Goal: Task Accomplishment & Management: Manage account settings

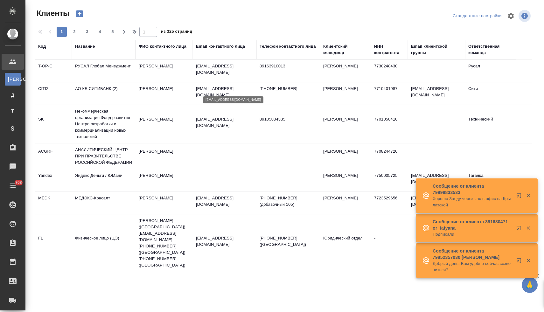
select select "RU"
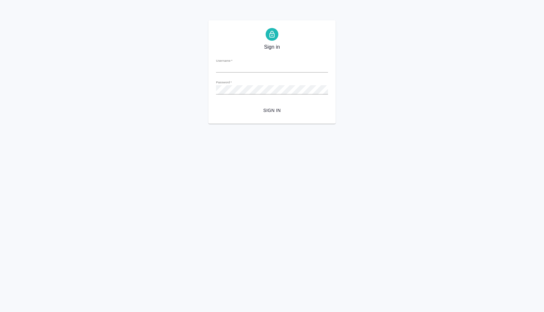
type input "[PERSON_NAME][EMAIL_ADDRESS][DOMAIN_NAME]"
click at [275, 110] on span "Sign in" at bounding box center [272, 111] width 102 height 8
type input "[PERSON_NAME][EMAIL_ADDRESS][DOMAIN_NAME]"
click at [188, 82] on div "Sign in Username   * [PERSON_NAME][EMAIL_ADDRESS][DOMAIN_NAME] Password   * url…" at bounding box center [272, 71] width 544 height 103
click at [216, 105] on button "Sign in" at bounding box center [272, 111] width 112 height 12
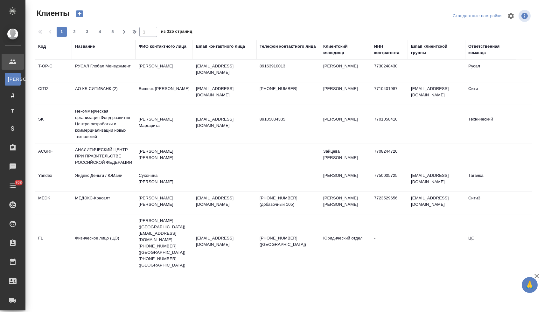
select select "RU"
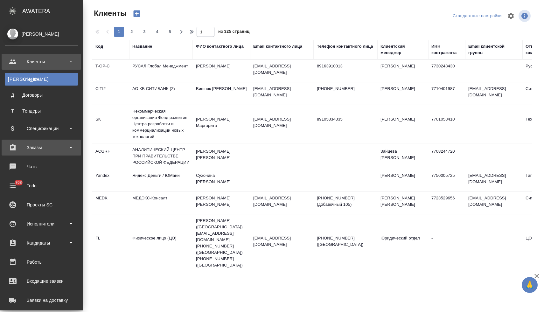
click at [42, 151] on div "Заказы" at bounding box center [41, 148] width 73 height 10
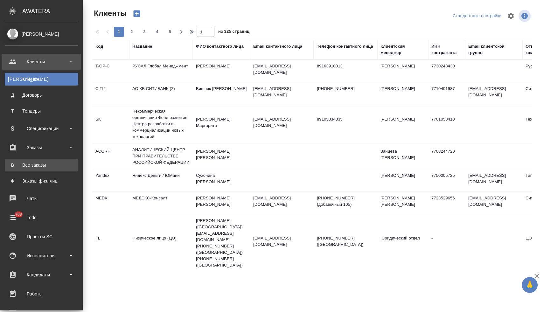
click at [45, 167] on div "Все заказы" at bounding box center [41, 165] width 67 height 6
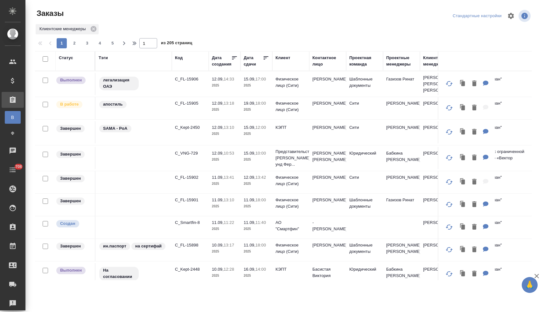
click at [67, 59] on div "Статус" at bounding box center [66, 58] width 14 height 6
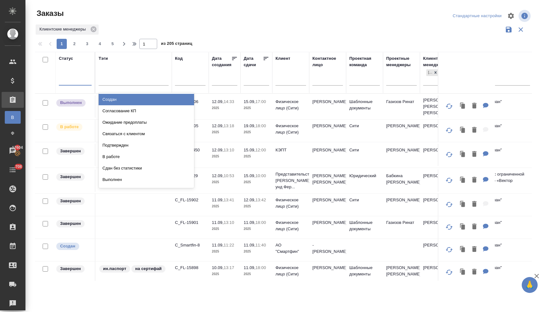
click at [71, 81] on div at bounding box center [75, 78] width 33 height 9
click at [117, 100] on div "Создан" at bounding box center [147, 99] width 96 height 11
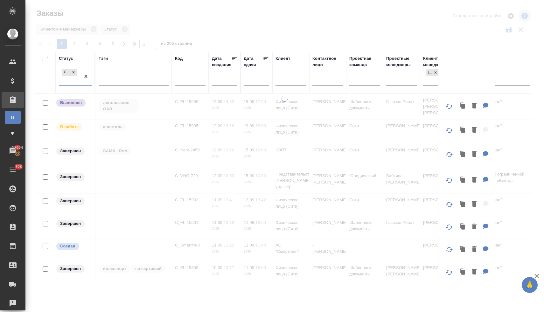
click at [69, 83] on div "Создан" at bounding box center [69, 76] width 21 height 17
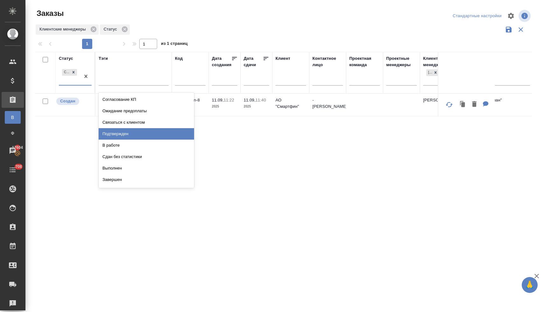
click at [119, 136] on div "Подтвержден" at bounding box center [147, 133] width 96 height 11
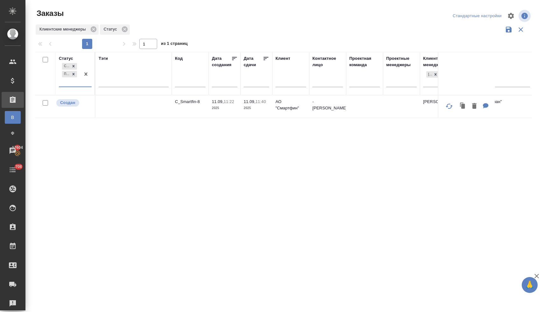
click at [69, 84] on div "Создан Подтвержден" at bounding box center [69, 74] width 21 height 25
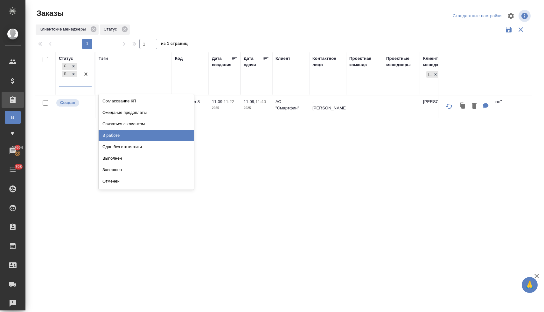
click at [130, 135] on div "В работе" at bounding box center [147, 135] width 96 height 11
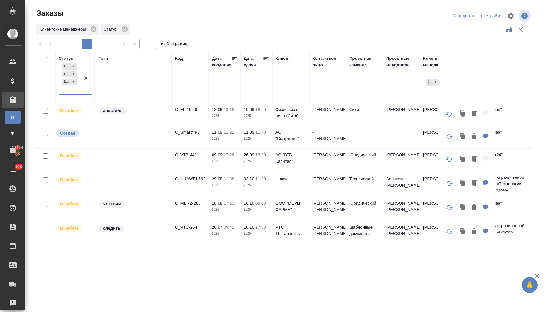
click at [73, 92] on div "Создан Подтвержден В работе" at bounding box center [69, 78] width 21 height 33
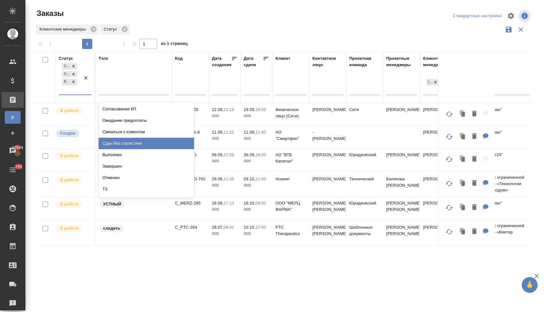
click at [129, 143] on div "Сдан без статистики" at bounding box center [147, 143] width 96 height 11
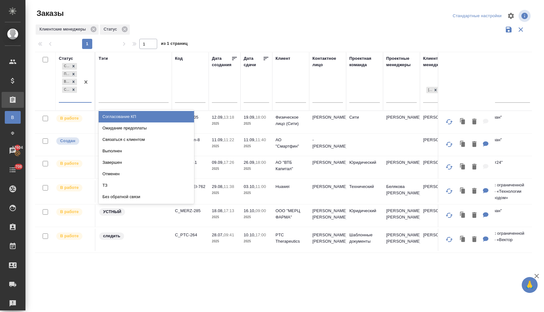
click at [73, 99] on div "Создан Подтвержден В работе Сдан без статистики" at bounding box center [69, 82] width 21 height 40
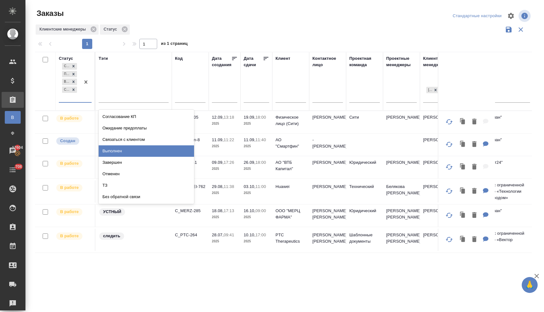
click at [117, 147] on div "Выполнен" at bounding box center [147, 150] width 96 height 11
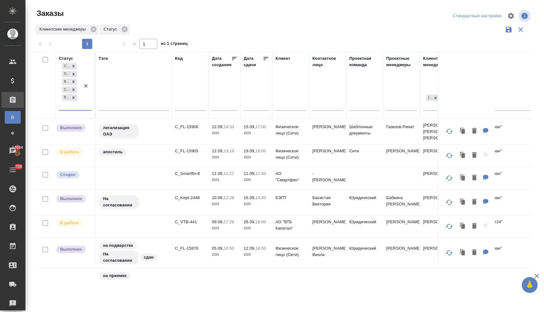
click at [66, 107] on div "Создан Подтвержден В работе Сдан без статистики Выполнен" at bounding box center [69, 86] width 21 height 48
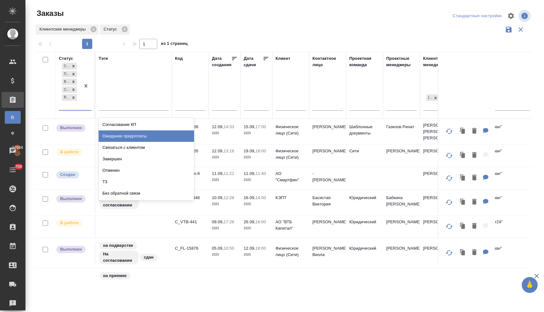
click at [110, 138] on div "Ожидание предоплаты" at bounding box center [147, 136] width 96 height 11
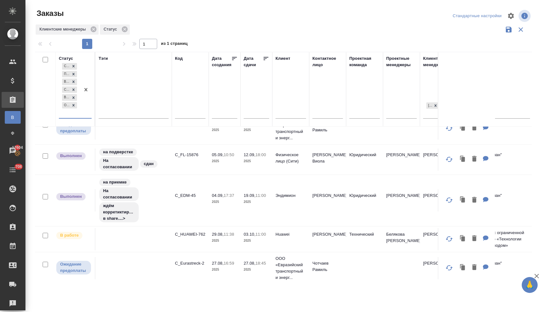
scroll to position [167, 0]
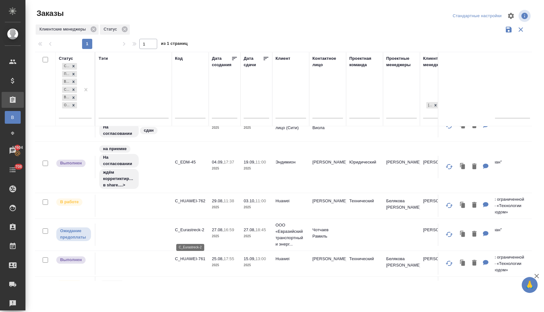
click at [199, 233] on p "C_Eurastreck-2" at bounding box center [190, 230] width 31 height 6
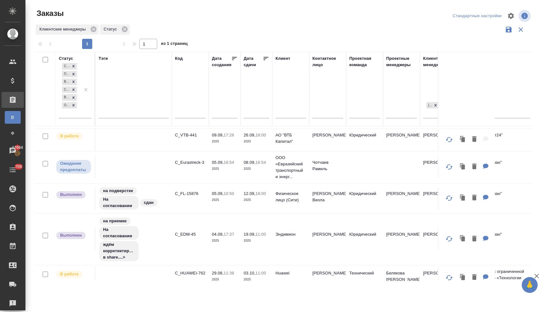
scroll to position [94, 0]
click at [189, 166] on p "C_Eurastreck-3" at bounding box center [190, 163] width 31 height 6
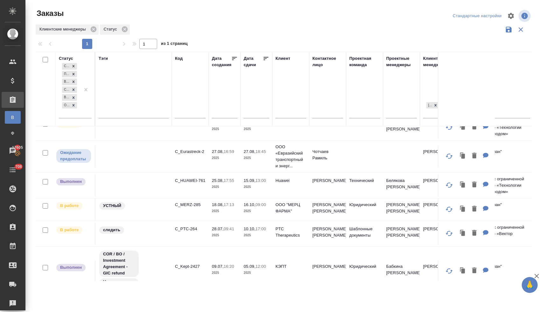
scroll to position [252, 0]
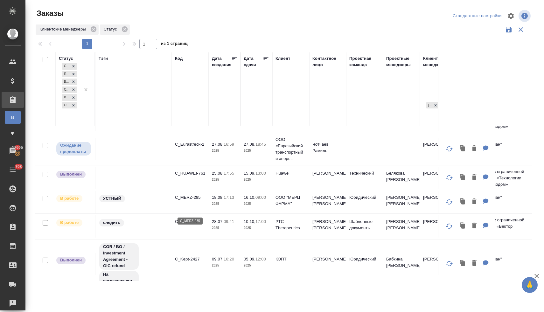
click at [196, 201] on p "C_MERZ-285" at bounding box center [190, 198] width 31 height 6
click at [195, 177] on p "C_HUAWEI-761" at bounding box center [190, 173] width 31 height 6
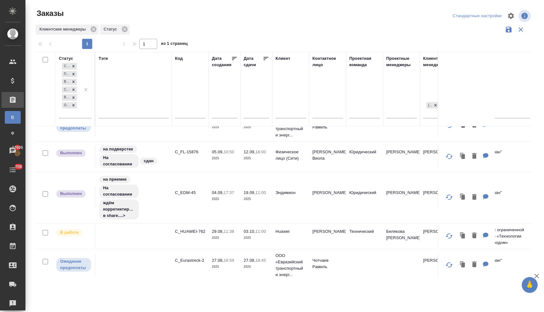
scroll to position [136, 0]
click at [185, 155] on p "C_FL-15876" at bounding box center [190, 152] width 31 height 6
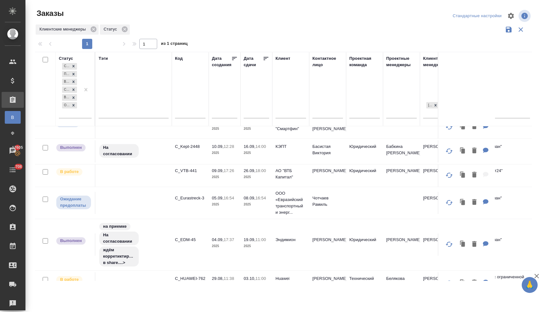
scroll to position [58, 0]
click at [192, 151] on p "C_Kept-2448" at bounding box center [190, 148] width 31 height 6
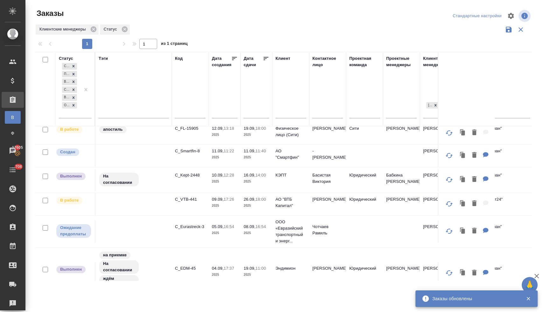
scroll to position [26, 0]
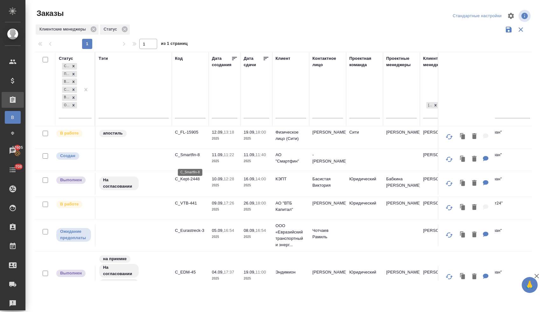
click at [188, 158] on p "C_Smartfin-8" at bounding box center [190, 155] width 31 height 6
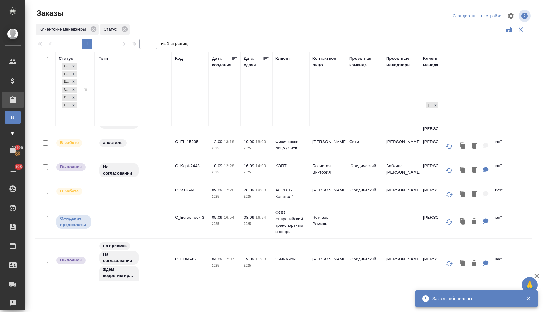
scroll to position [17, 0]
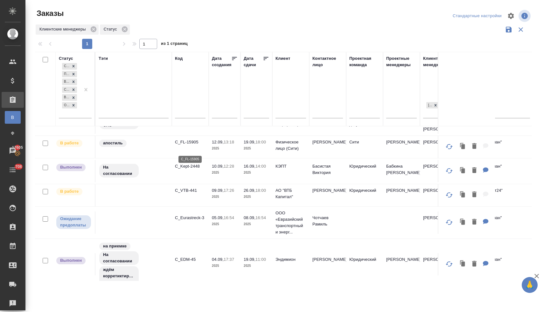
click at [187, 145] on p "C_FL-15905" at bounding box center [190, 142] width 31 height 6
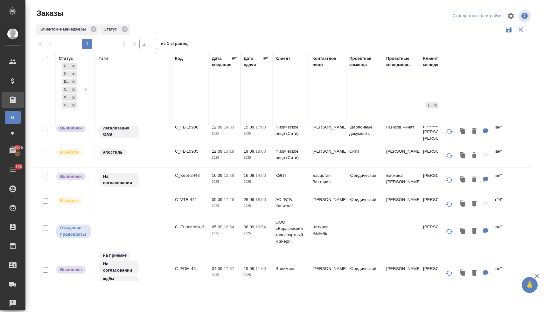
scroll to position [0, 0]
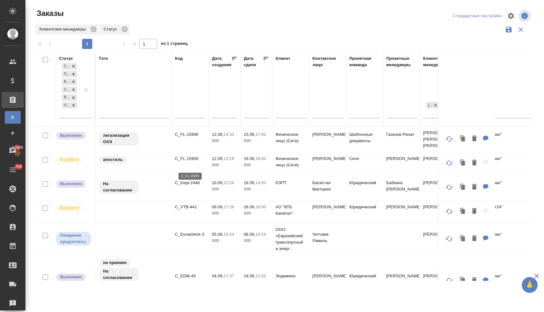
click at [193, 162] on p "C_FL-15905" at bounding box center [190, 159] width 31 height 6
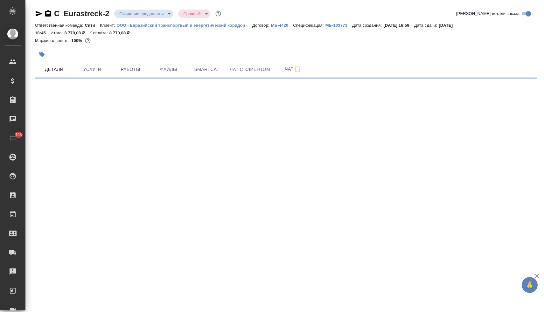
select select "RU"
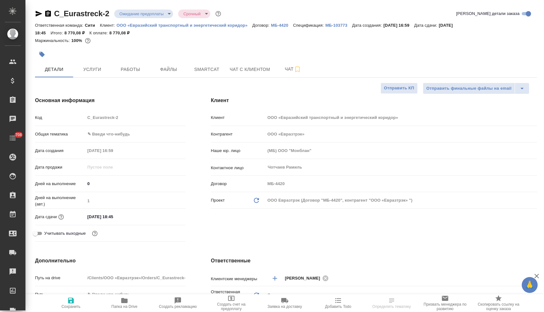
type textarea "x"
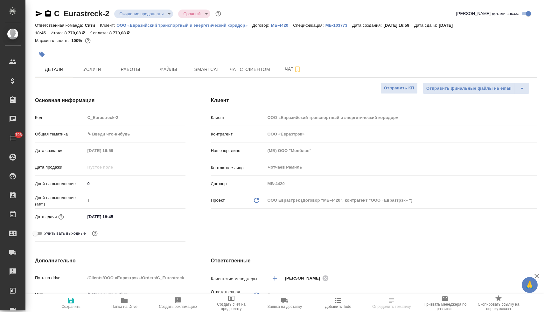
type textarea "x"
select select "RU"
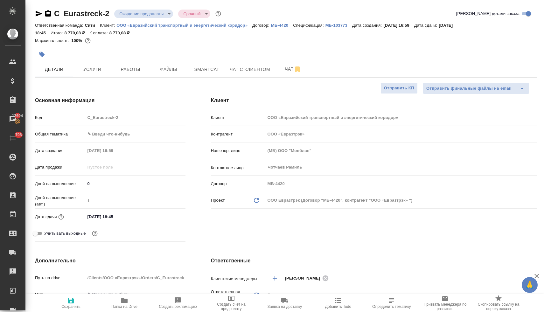
type textarea "x"
click at [195, 44] on div "Маржинальность: 100%" at bounding box center [286, 41] width 502 height 8
click at [338, 25] on p "МБ-103773" at bounding box center [339, 25] width 27 height 5
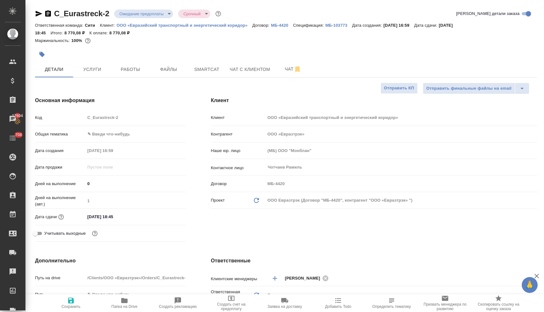
type textarea "x"
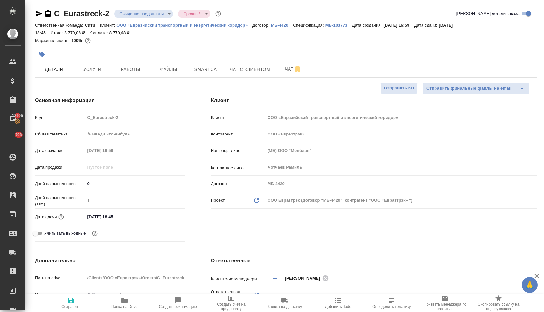
type textarea "x"
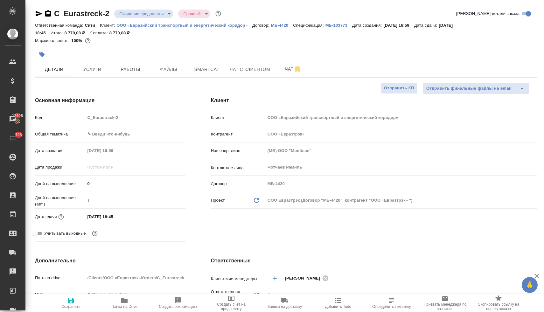
type textarea "x"
click at [126, 303] on icon "button" at bounding box center [124, 300] width 6 height 5
type textarea "x"
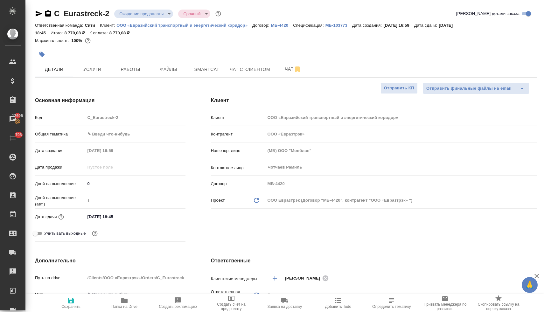
type textarea "x"
click at [128, 136] on body "🙏 .cls-1 fill:#fff; AWATERA Lyamina Nadezhda Клиенты Спецификации Заказы 17605 …" at bounding box center [272, 156] width 544 height 312
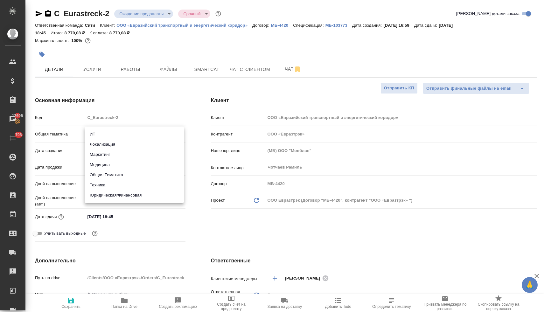
click at [124, 195] on li "Юридическая/Финансовая" at bounding box center [134, 195] width 99 height 10
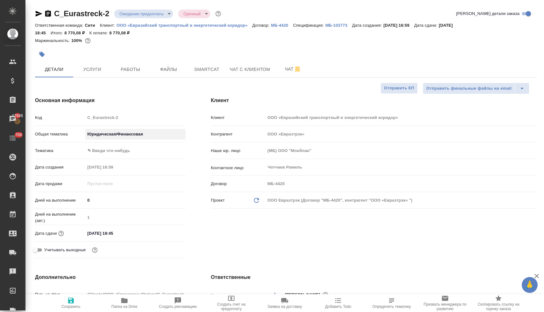
type input "yr-fn"
type textarea "x"
click at [107, 148] on body "🙏 .cls-1 fill:#fff; AWATERA Lyamina Nadezhda Клиенты Спецификации Заказы 17605 …" at bounding box center [272, 156] width 544 height 312
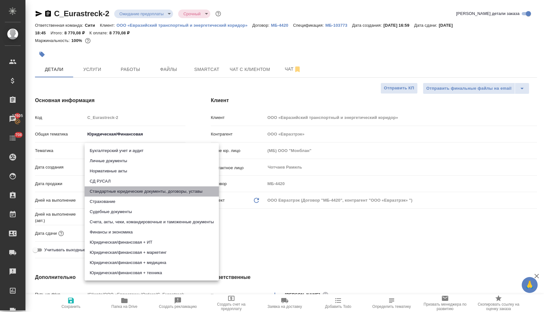
click at [125, 192] on li "Стандартные юридические документы, договоры, уставы" at bounding box center [152, 192] width 134 height 10
type textarea "x"
type input "5f647205b73bc97568ca66bf"
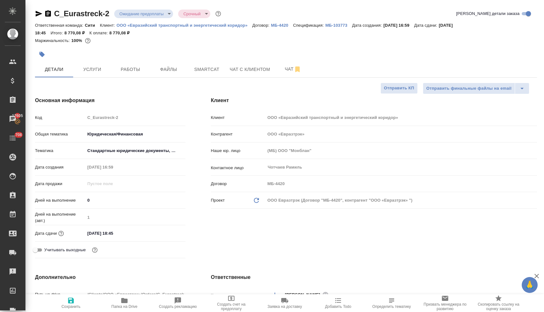
type textarea "x"
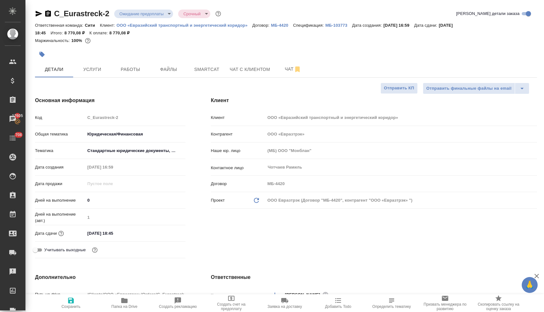
type textarea "x"
click at [131, 235] on input "[DATE] 18:45" at bounding box center [114, 233] width 56 height 9
click at [166, 235] on icon "button" at bounding box center [167, 233] width 8 height 8
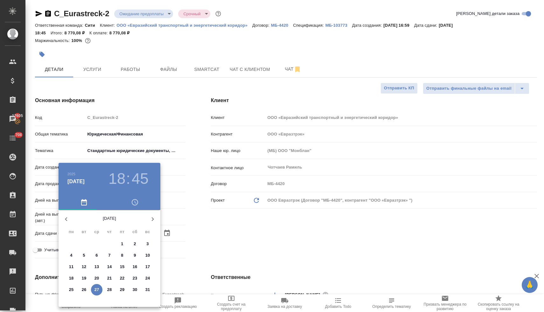
click at [153, 218] on icon "button" at bounding box center [153, 220] width 8 height 8
click at [84, 280] on p "23" at bounding box center [84, 278] width 5 height 6
type input "23.09.2025 18:45"
type textarea "x"
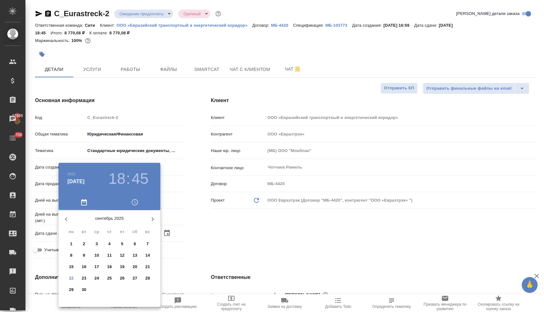
type textarea "x"
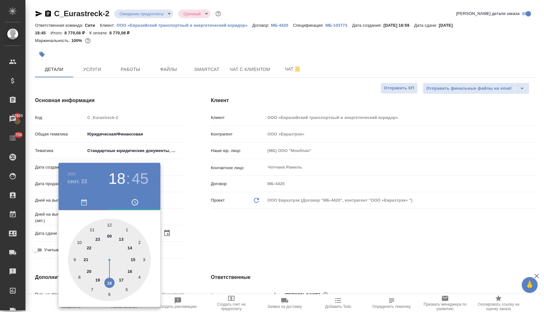
click at [121, 278] on div at bounding box center [109, 260] width 83 height 83
type input "23.09.2025 17:45"
type textarea "x"
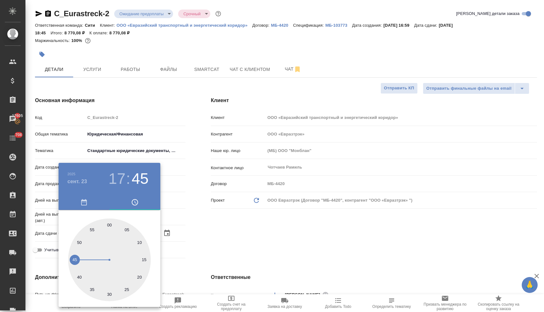
click at [109, 224] on div at bounding box center [109, 260] width 83 height 83
type input "23.09.2025 17:00"
type textarea "x"
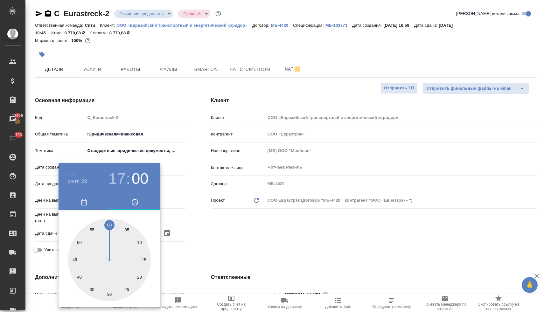
click at [226, 227] on div at bounding box center [272, 156] width 544 height 312
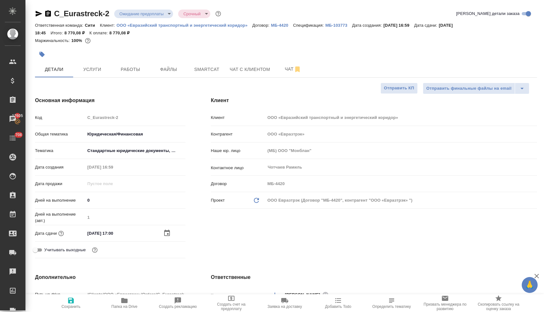
click at [73, 302] on icon "button" at bounding box center [71, 301] width 6 height 6
type textarea "x"
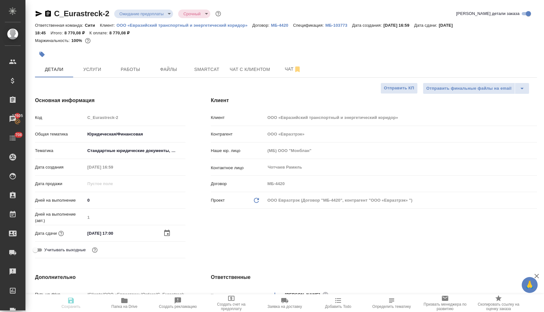
type textarea "x"
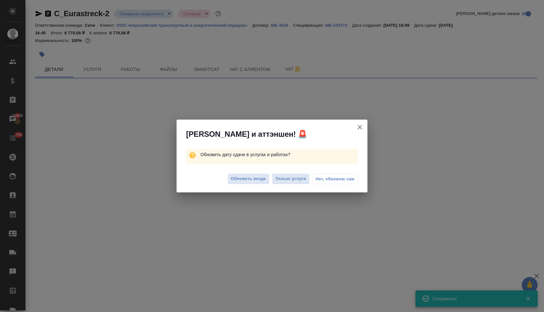
select select "RU"
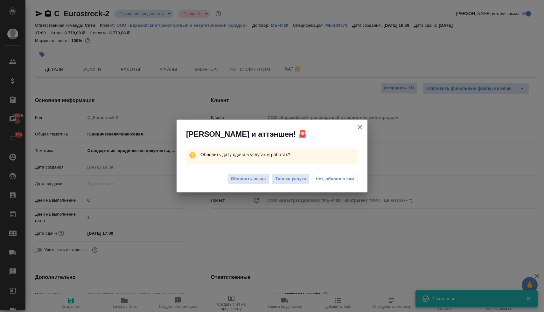
type textarea "x"
click at [252, 181] on span "Обновить везде" at bounding box center [248, 178] width 35 height 7
type textarea "x"
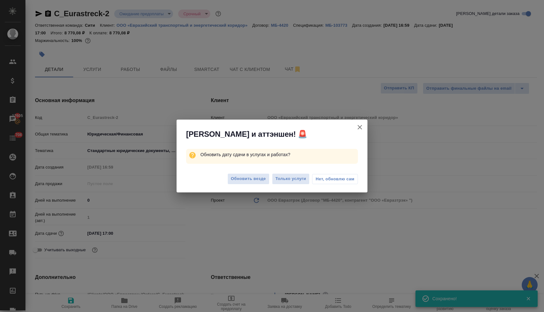
type textarea "x"
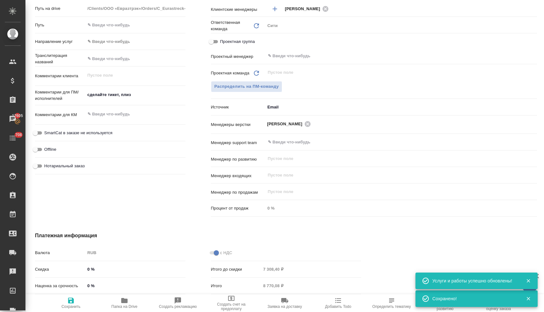
scroll to position [279, 0]
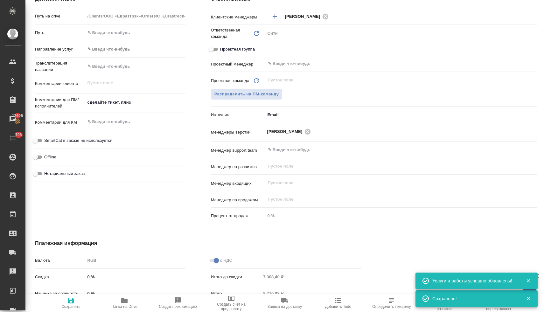
type textarea "x"
drag, startPoint x: 138, startPoint y: 104, endPoint x: 81, endPoint y: 104, distance: 56.3
click at [81, 104] on div "Комментарии для ПМ/исполнителей сделайте тикет, плиз x" at bounding box center [110, 103] width 151 height 15
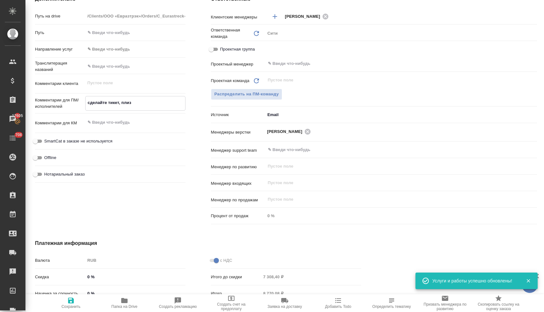
type textarea "y"
type textarea "x"
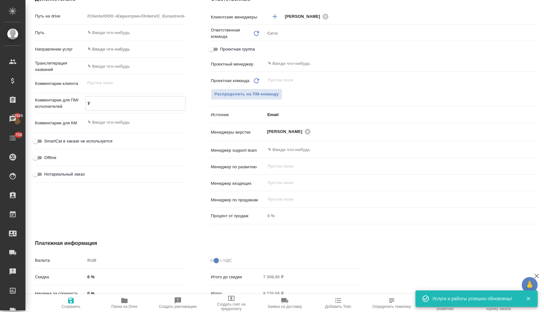
type textarea "x"
type textarea "yj"
type textarea "x"
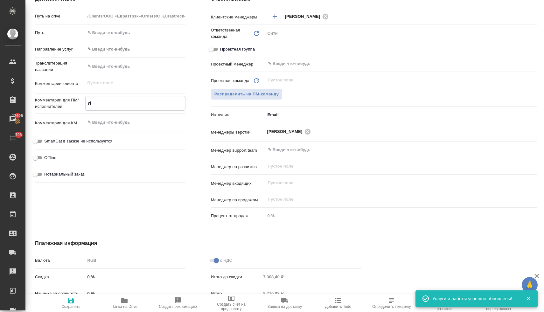
type textarea "yjn"
type textarea "x"
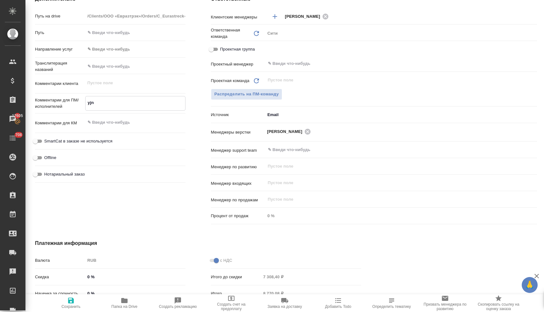
type textarea "yj"
type textarea "x"
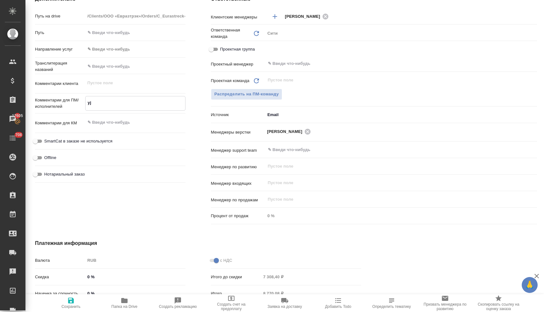
type textarea "y"
type textarea "x"
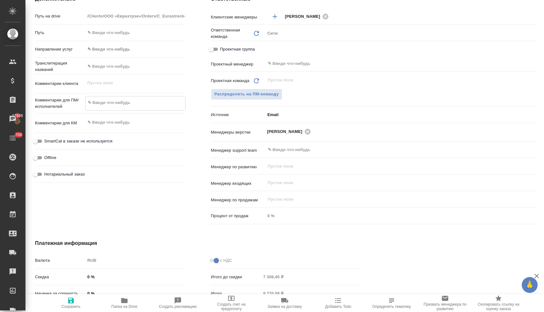
type textarea "x"
type textarea "н"
type textarea "x"
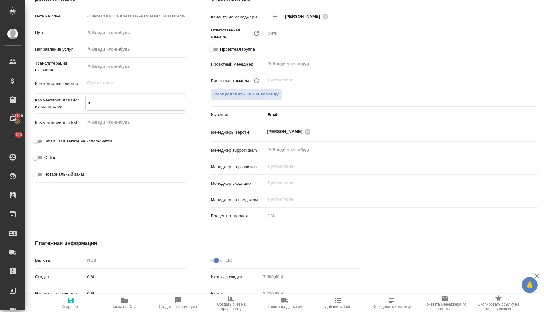
type textarea "x"
type textarea "но"
type textarea "x"
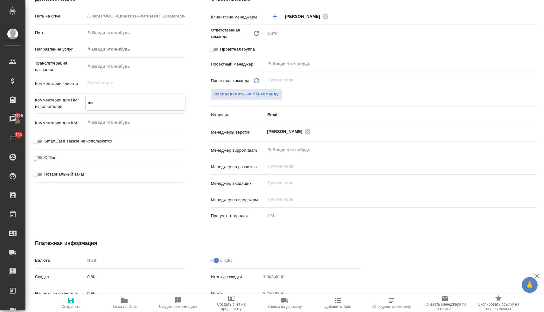
type textarea "нот"
type textarea "x"
type textarea "нот"
type textarea "x"
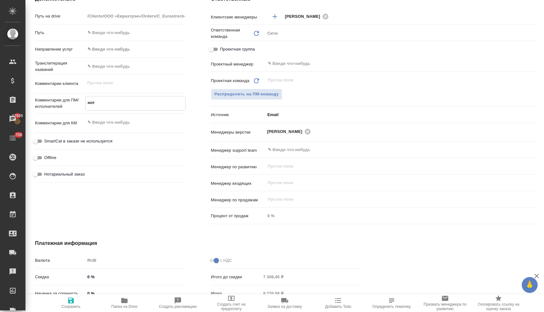
click at [71, 307] on span "Сохранить" at bounding box center [70, 307] width 19 height 4
type textarea "x"
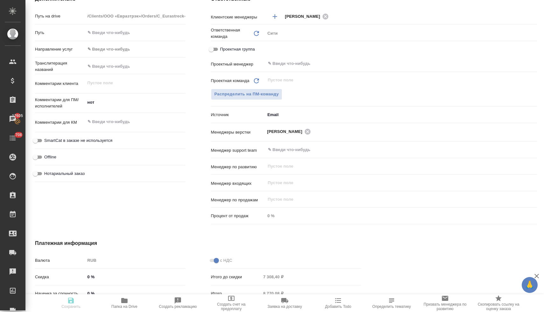
type textarea "x"
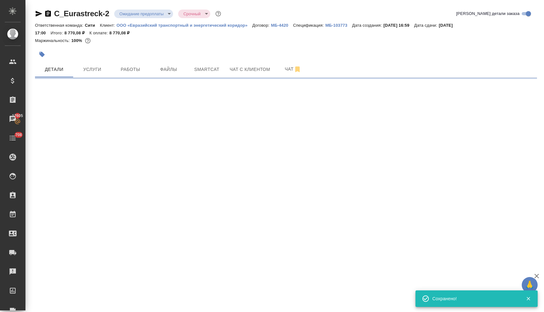
select select "RU"
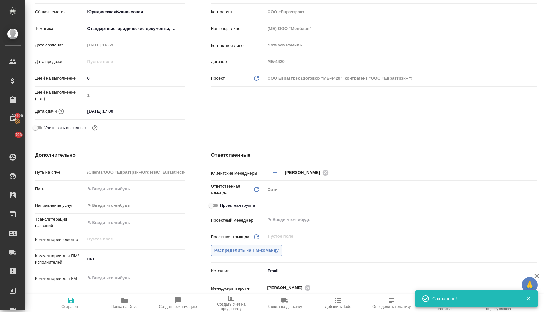
scroll to position [123, 0]
click at [262, 252] on span "Распределить на ПМ-команду" at bounding box center [247, 250] width 65 height 7
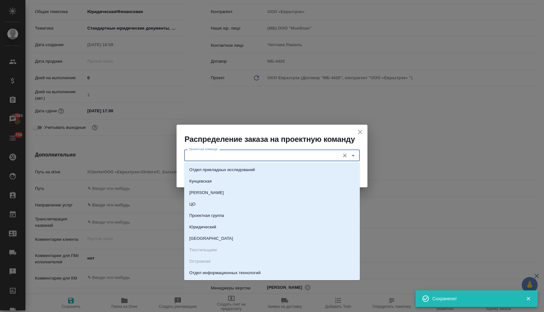
click at [236, 155] on input "Проектная команда" at bounding box center [261, 156] width 151 height 8
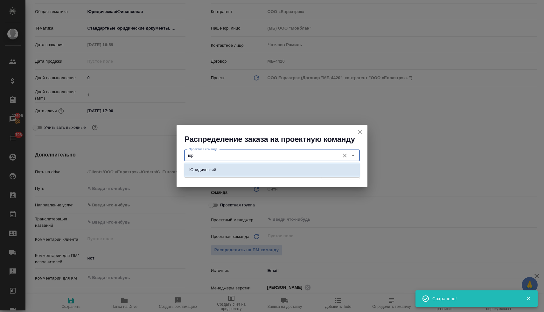
click at [235, 171] on li "Юридический" at bounding box center [272, 169] width 176 height 11
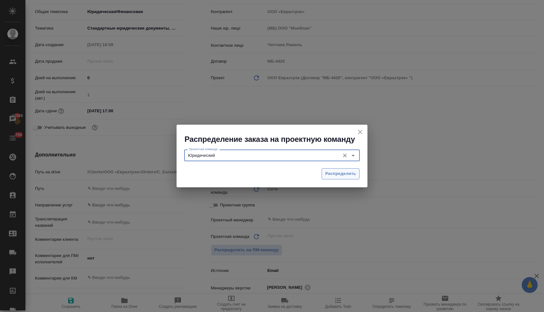
type input "Юридический"
click at [356, 173] on span "Распределить" at bounding box center [340, 173] width 31 height 7
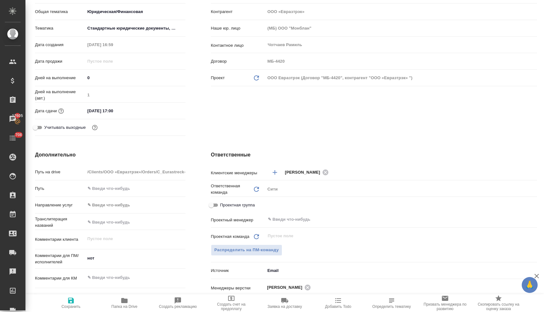
type textarea "x"
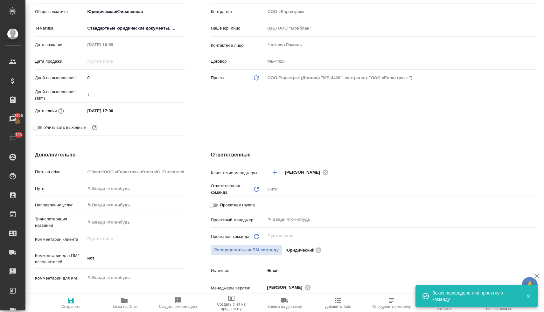
drag, startPoint x: 77, startPoint y: 302, endPoint x: 83, endPoint y: 298, distance: 7.8
click at [77, 302] on span "Сохранить" at bounding box center [71, 303] width 46 height 12
type textarea "x"
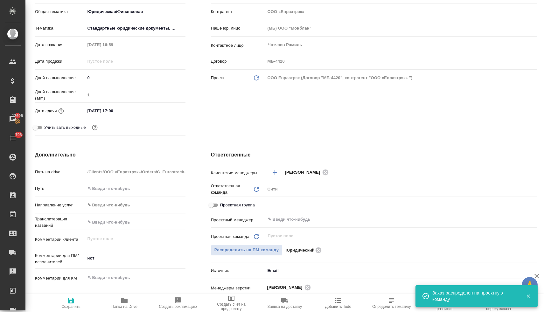
type textarea "x"
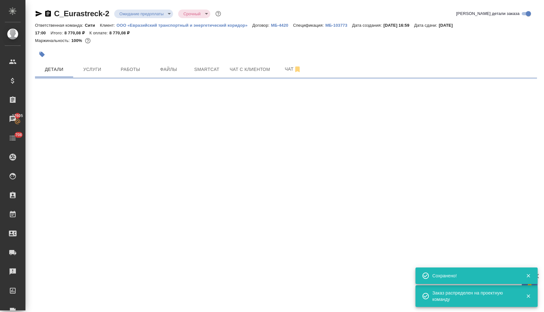
scroll to position [0, 0]
select select "RU"
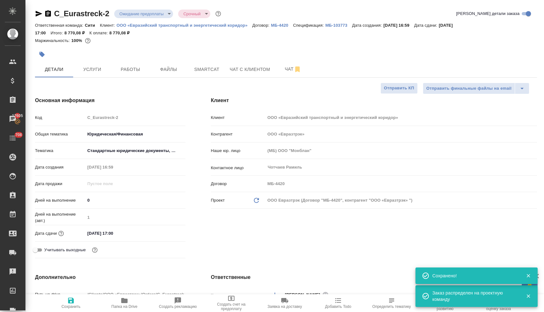
type textarea "x"
click at [133, 14] on body "🙏 .cls-1 fill:#fff; AWATERA Lyamina Nadezhda Клиенты Спецификации Заказы 17605 …" at bounding box center [272, 156] width 544 height 312
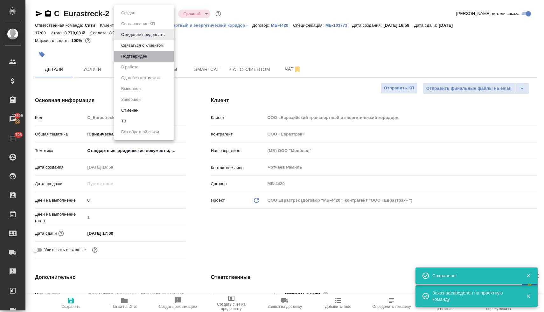
click at [138, 60] on li "Подтвержден" at bounding box center [144, 56] width 60 height 11
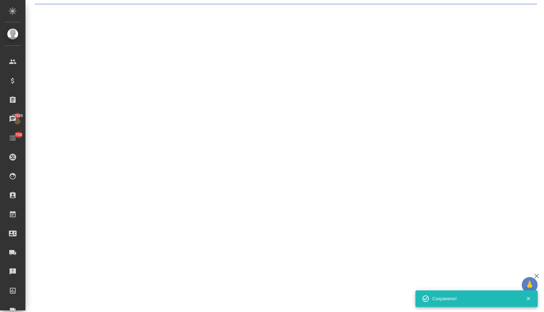
select select "RU"
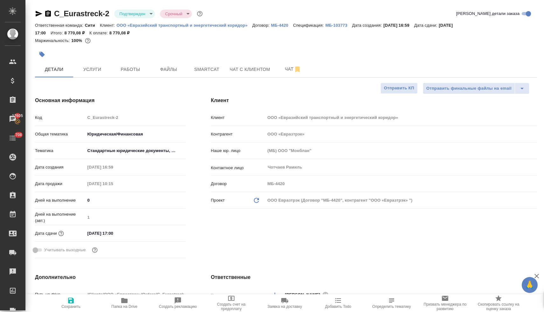
type textarea "x"
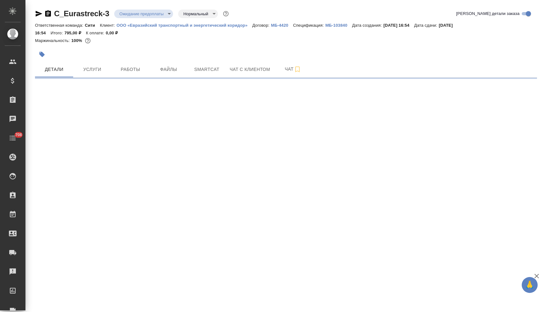
select select "RU"
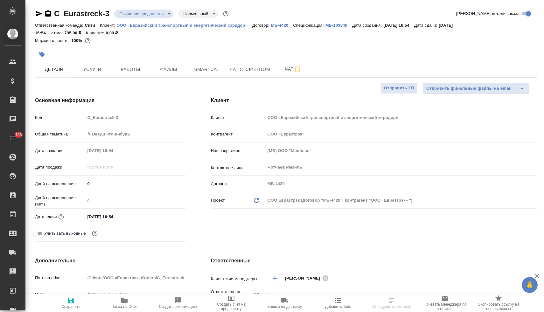
type textarea "x"
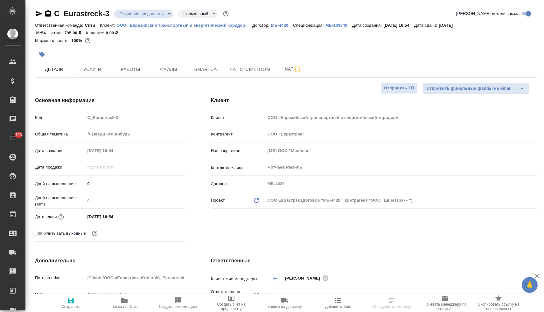
type textarea "x"
click at [100, 74] on button "Услуги" at bounding box center [92, 69] width 38 height 16
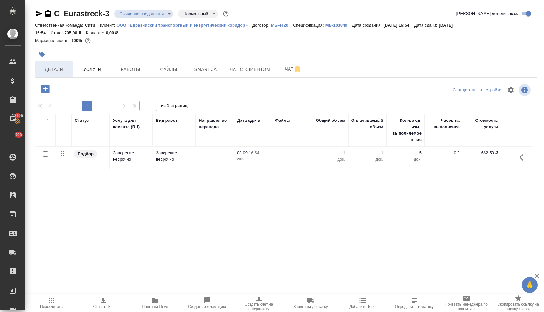
click at [56, 70] on span "Детали" at bounding box center [54, 70] width 31 height 8
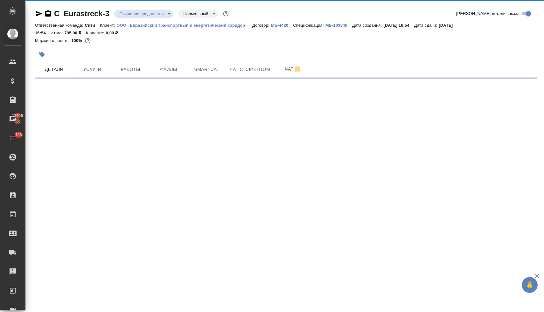
select select "RU"
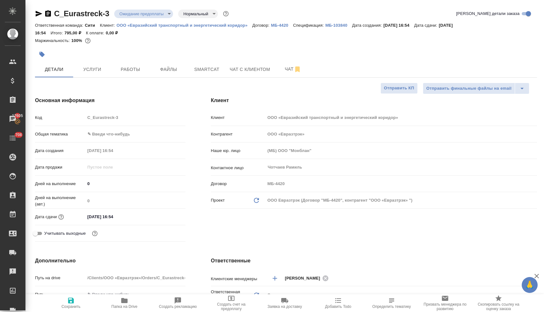
type textarea "x"
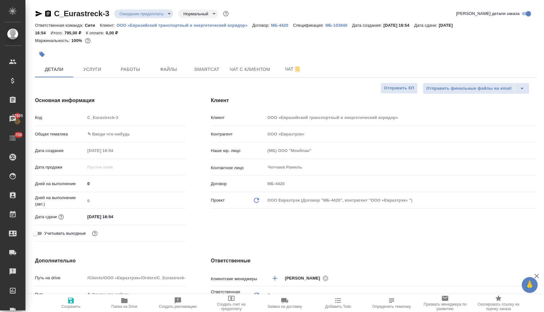
type textarea "x"
click at [131, 135] on body "🙏 .cls-1 fill:#fff; AWATERA Lyamina Nadezhda Клиенты Спецификации Заказы 17605 …" at bounding box center [272, 156] width 544 height 312
click at [138, 176] on li "Общая Тематика" at bounding box center [134, 175] width 99 height 10
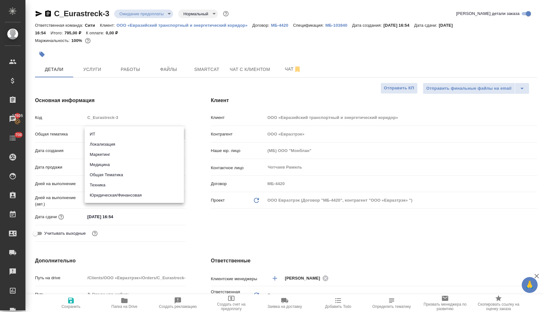
type input "obtem"
type textarea "x"
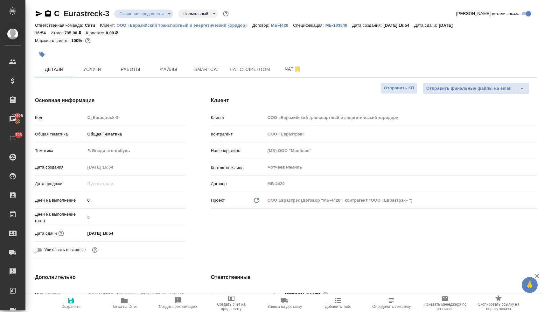
click at [119, 152] on body "🙏 .cls-1 fill:#fff; AWATERA Lyamina Nadezhda Клиенты Спецификации Заказы 17605 …" at bounding box center [272, 156] width 544 height 312
click at [121, 152] on li "Общая Тематика" at bounding box center [134, 151] width 99 height 10
type textarea "x"
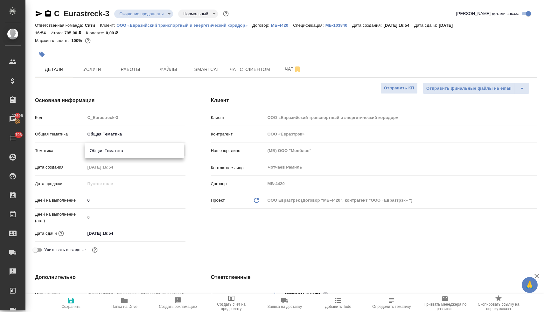
type input "6012b1ca196b0e5c9229a120"
click at [258, 230] on div "Клиент Клиент ООО «Евразийский транспортный и энергетический коридор» Контраген…" at bounding box center [374, 179] width 352 height 190
click at [71, 304] on icon "button" at bounding box center [71, 301] width 8 height 8
type textarea "x"
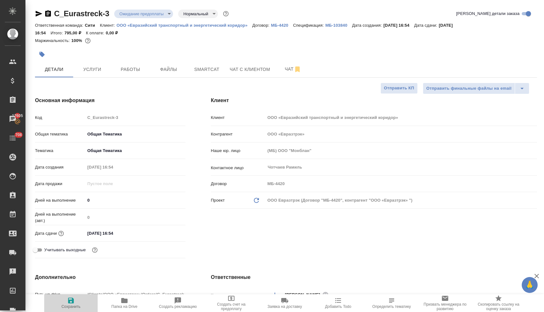
type textarea "x"
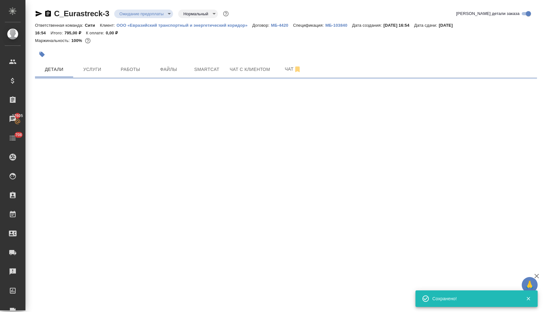
select select "RU"
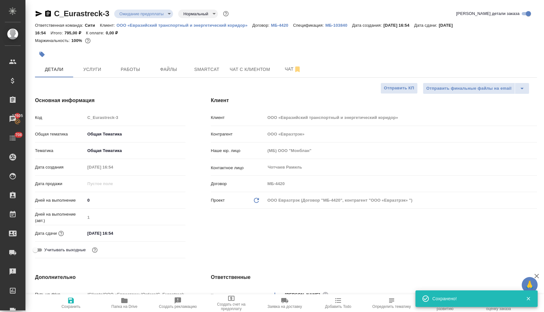
type textarea "x"
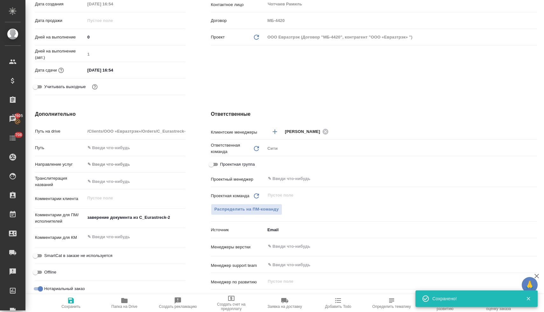
scroll to position [181, 0]
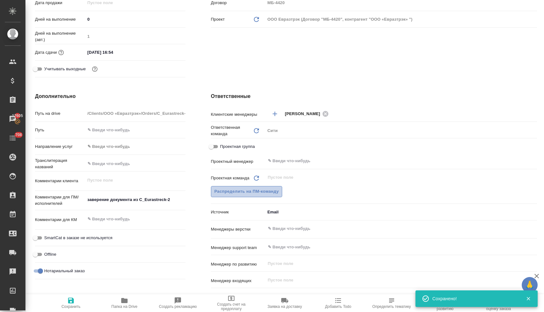
click at [264, 189] on span "Распределить на ПМ-команду" at bounding box center [247, 191] width 65 height 7
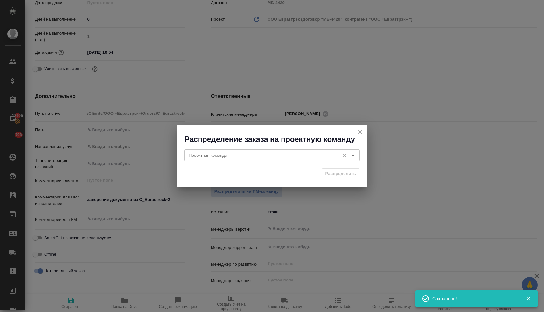
click at [265, 152] on input "Проектная команда" at bounding box center [261, 156] width 151 height 8
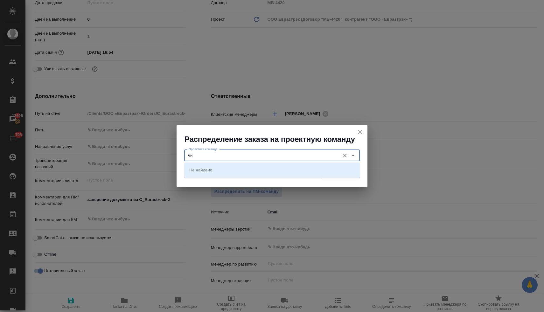
type input "ч"
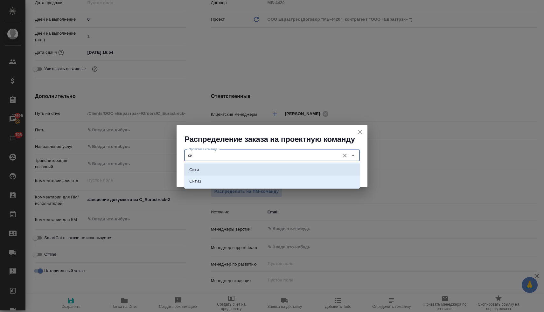
click at [255, 172] on li "Сити" at bounding box center [272, 169] width 176 height 11
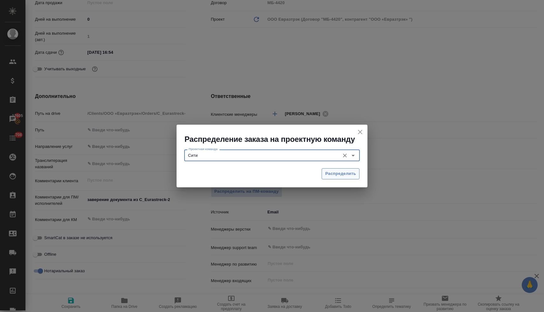
type input "Сити"
click at [333, 172] on span "Распределить" at bounding box center [340, 173] width 31 height 7
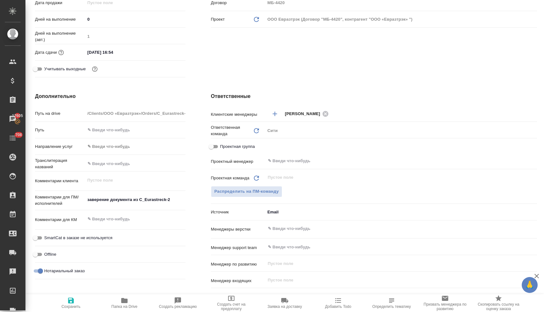
type textarea "x"
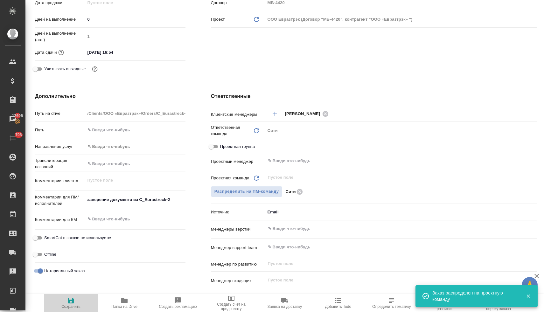
click at [70, 306] on span "Сохранить" at bounding box center [70, 307] width 19 height 4
type textarea "x"
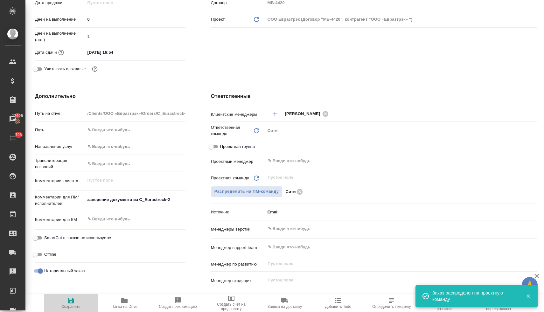
type textarea "x"
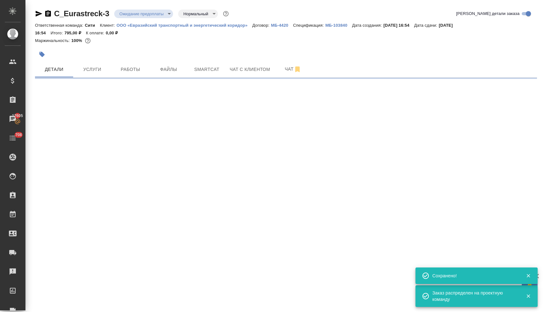
select select "RU"
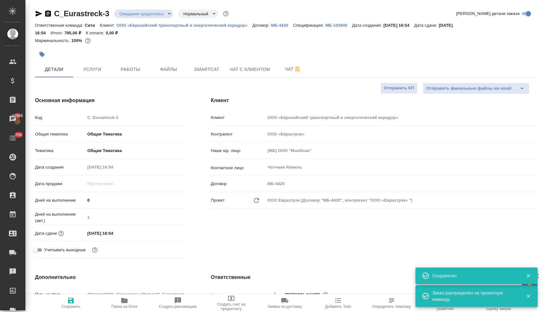
click at [145, 11] on body "🙏 .cls-1 fill:#fff; AWATERA Lyamina Nadezhda Клиенты Спецификации Заказы 17605 …" at bounding box center [272, 156] width 544 height 312
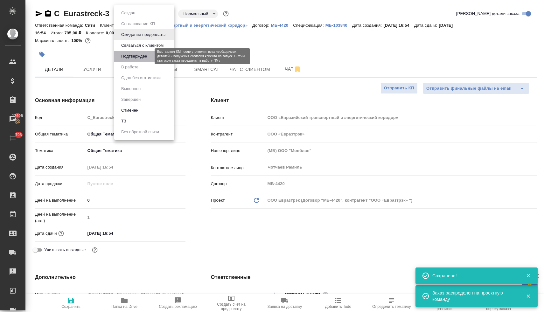
click at [142, 60] on button "Подтвержден" at bounding box center [134, 56] width 30 height 7
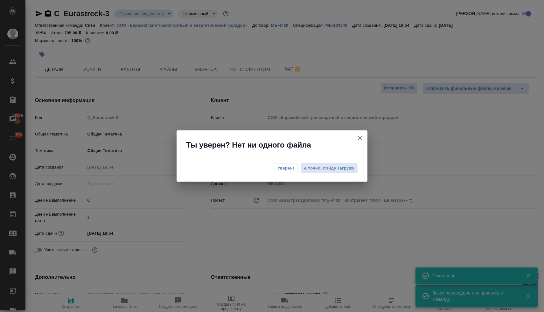
click at [287, 170] on span "Уверен!" at bounding box center [286, 168] width 17 height 6
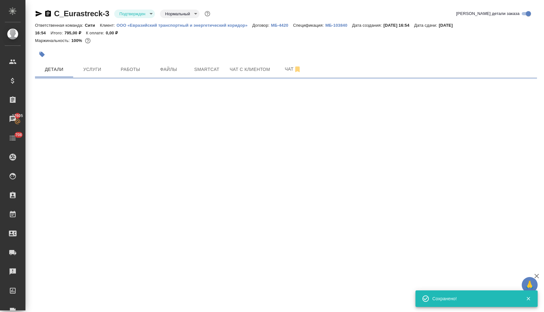
select select "RU"
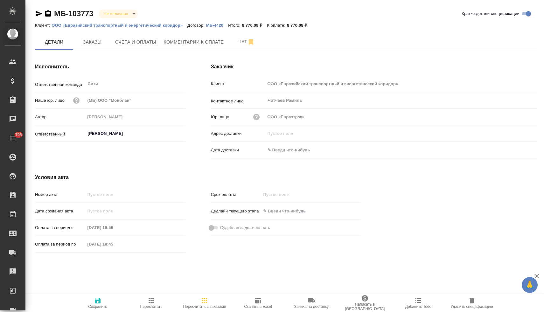
click at [47, 14] on icon "button" at bounding box center [48, 14] width 8 height 8
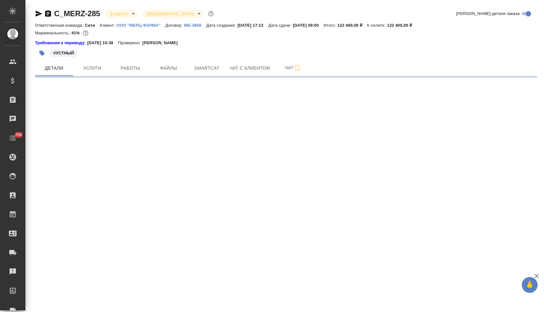
select select "RU"
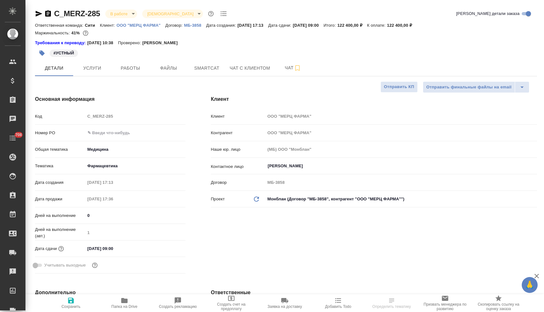
type textarea "x"
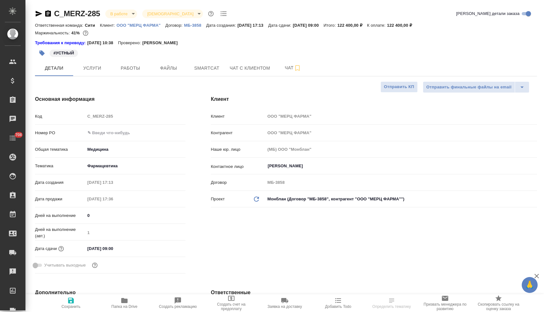
type textarea "x"
click at [104, 131] on input "text" at bounding box center [136, 132] width 100 height 9
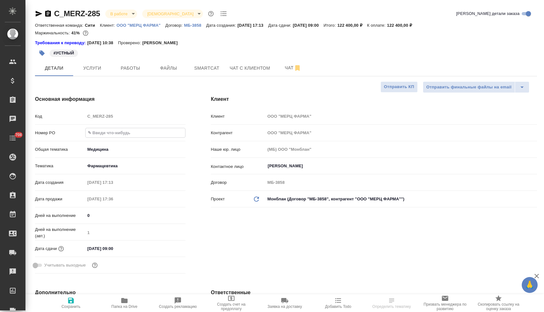
paste input "РО 2400168908"
type input "РО 2400168908"
type textarea "x"
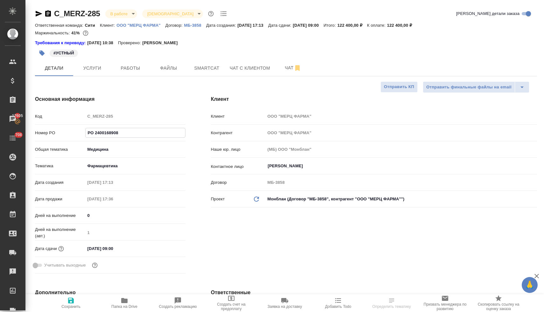
type input "РО 2400168908"
click at [71, 301] on icon "button" at bounding box center [71, 301] width 8 height 8
type textarea "x"
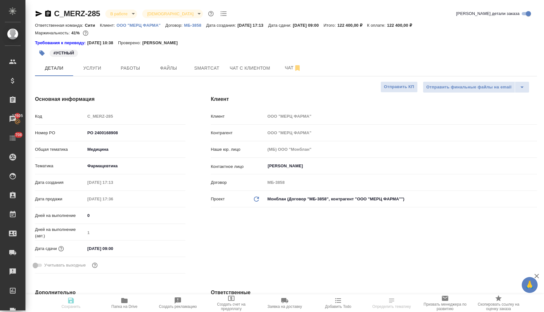
type textarea "x"
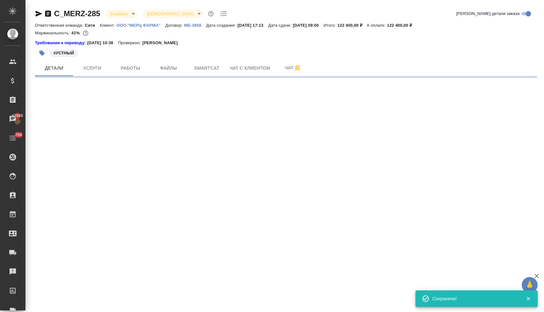
select select "RU"
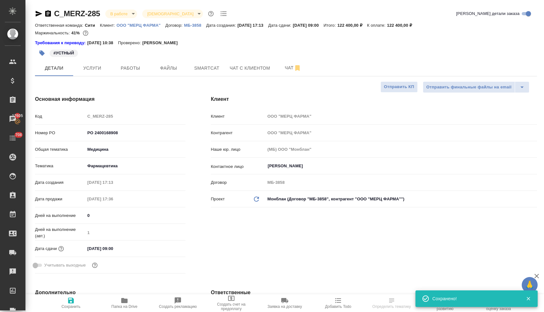
type textarea "x"
click at [94, 68] on span "Услуги" at bounding box center [92, 68] width 31 height 8
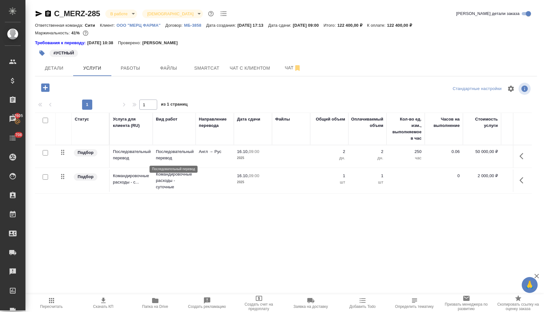
click at [172, 158] on p "Последовательный перевод" at bounding box center [174, 155] width 37 height 13
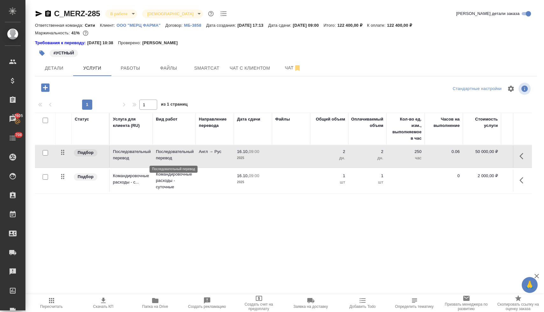
click at [172, 158] on p "Последовательный перевод" at bounding box center [174, 155] width 37 height 13
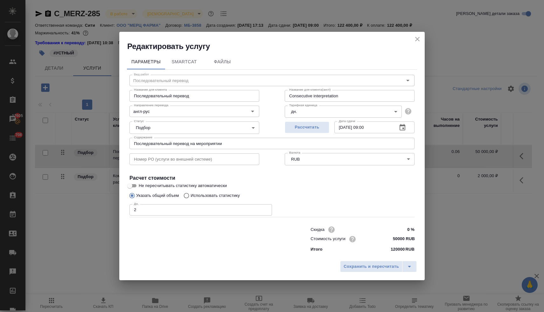
click at [234, 145] on input "Последовательный перевод на мероприятии" at bounding box center [272, 143] width 285 height 11
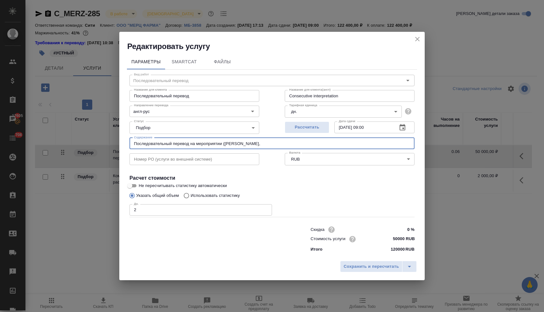
paste input "РО 2400168908"
drag, startPoint x: 283, startPoint y: 143, endPoint x: 101, endPoint y: 134, distance: 182.3
click at [103, 135] on div "Редактировать услугу Параметры SmartCat Файлы Вид работ Последовательный перево…" at bounding box center [272, 156] width 544 height 312
type input "Последовательный перевод на мероприятии (Михеева Наталья, РО 2400168908)"
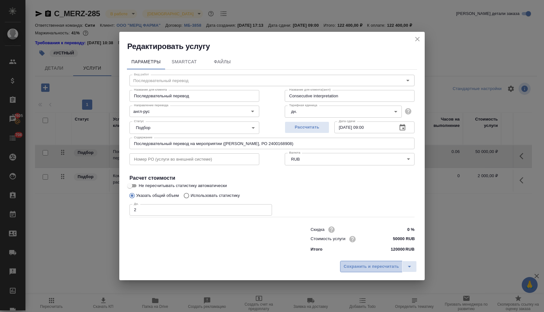
click at [363, 268] on span "Сохранить и пересчитать" at bounding box center [371, 266] width 55 height 7
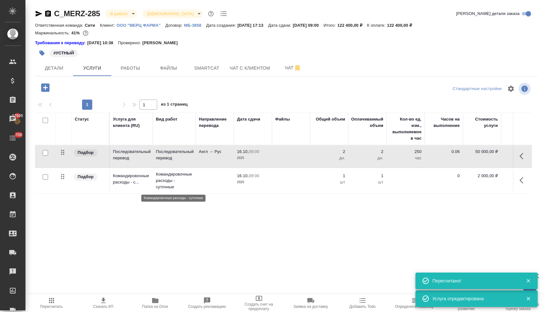
click at [167, 178] on p "Командировочные расходы - суточные" at bounding box center [174, 180] width 37 height 19
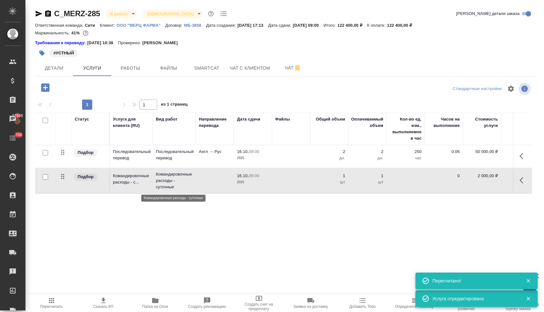
click at [167, 178] on p "Командировочные расходы - суточные" at bounding box center [174, 180] width 37 height 19
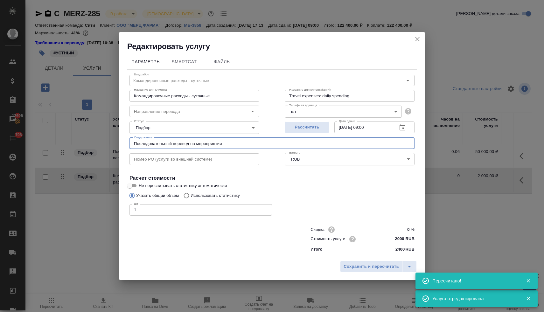
drag, startPoint x: 232, startPoint y: 145, endPoint x: 103, endPoint y: 143, distance: 129.6
click at [103, 143] on div "Редактировать услугу Параметры SmartCat Файлы Вид работ Командировочные расходы…" at bounding box center [272, 156] width 544 height 312
paste input "(Михеева Наталья, РО 2400168908)"
type input "Последовательный перевод на мероприятии (Михеева Наталья, РО 2400168908)"
click at [365, 267] on span "Сохранить и пересчитать" at bounding box center [371, 266] width 55 height 7
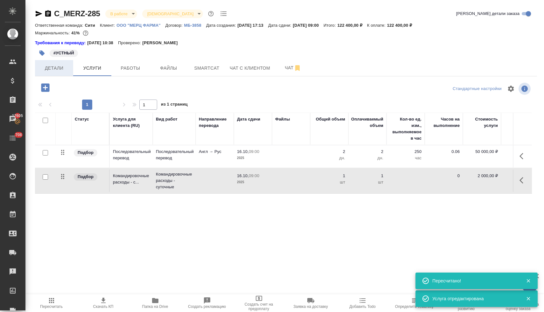
click at [53, 68] on span "Детали" at bounding box center [54, 68] width 31 height 8
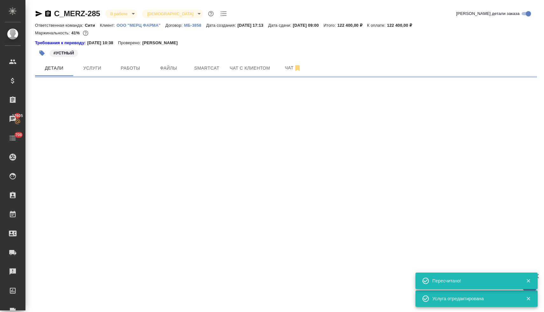
select select "RU"
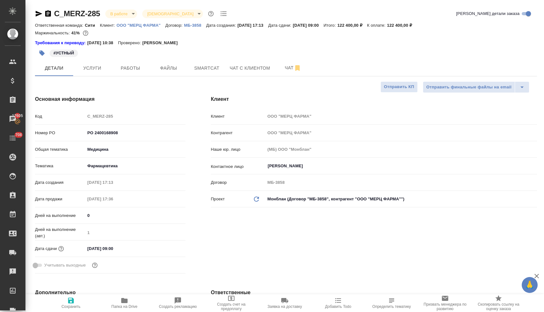
type textarea "x"
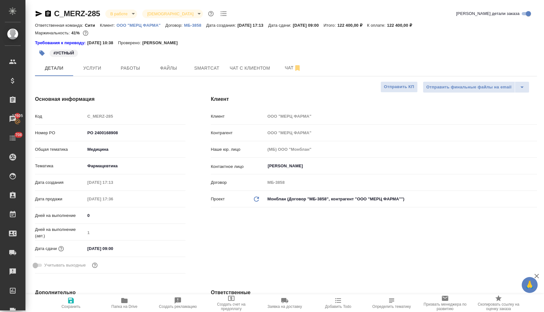
type textarea "x"
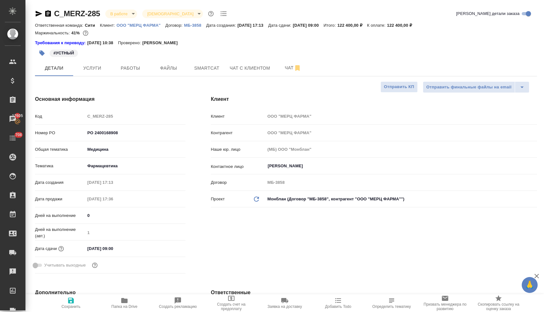
type textarea "x"
drag, startPoint x: 96, startPoint y: 133, endPoint x: 86, endPoint y: 135, distance: 10.3
click at [86, 135] on input "РО 2400168908" at bounding box center [136, 132] width 100 height 9
click at [91, 134] on input "РО 2400168908" at bounding box center [136, 132] width 100 height 9
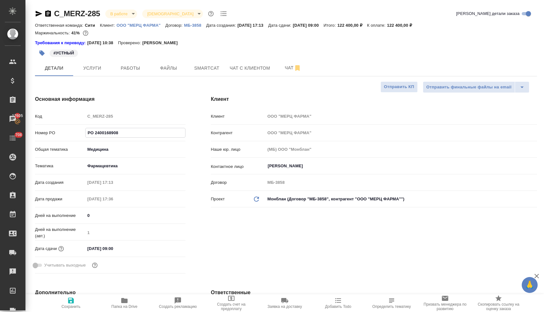
drag, startPoint x: 95, startPoint y: 133, endPoint x: 81, endPoint y: 134, distance: 13.4
click at [84, 134] on div "Номер PO РО 2400168908" at bounding box center [110, 132] width 151 height 11
type input "2400168908"
type textarea "x"
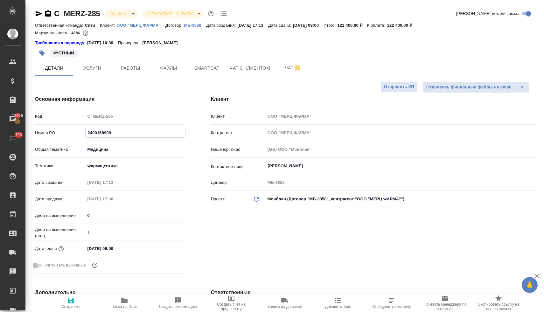
type textarea "x"
type input "2400168908"
click at [73, 302] on icon "button" at bounding box center [71, 301] width 6 height 6
type textarea "x"
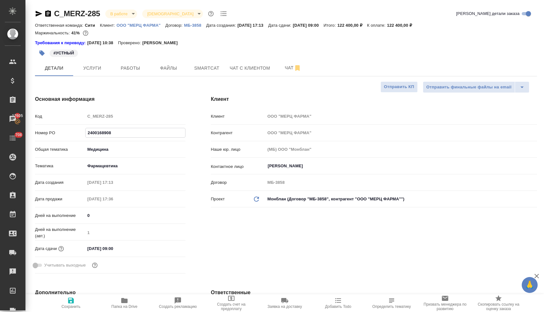
type textarea "x"
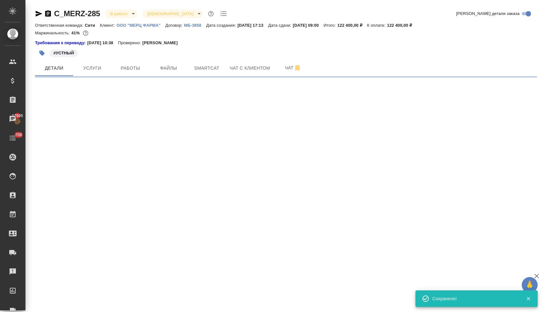
select select "RU"
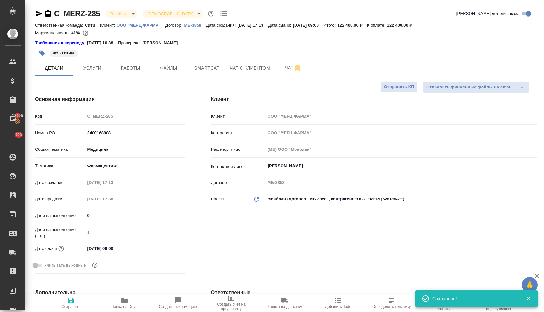
type textarea "x"
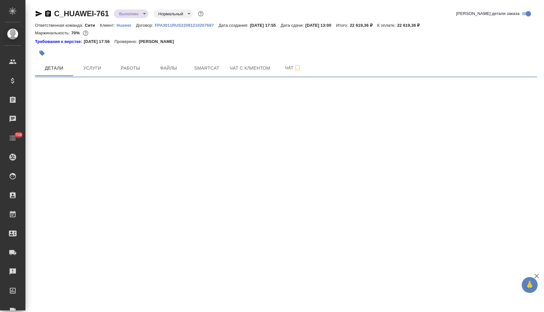
select select "RU"
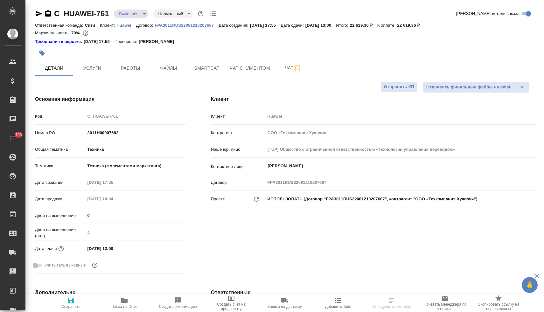
type textarea "x"
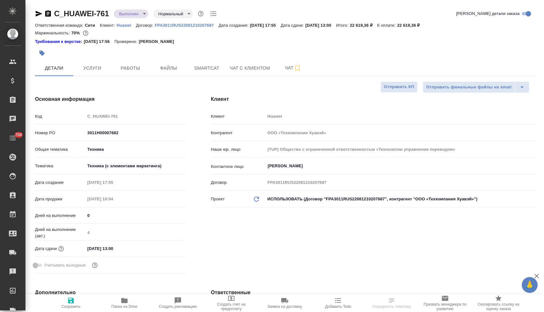
type textarea "x"
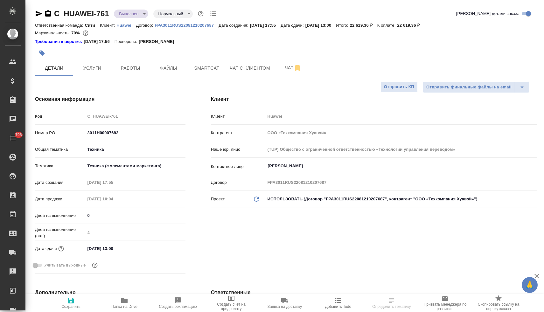
type textarea "x"
select select "RU"
type textarea "x"
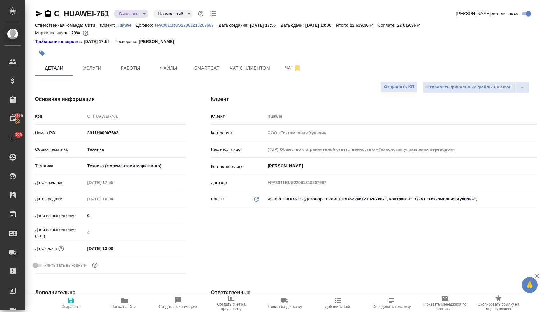
type textarea "x"
click at [133, 12] on body "🙏 .cls-1 fill:#fff; AWATERA [PERSON_NAME] Спецификации Заказы 17605 Чаты 708 To…" at bounding box center [272, 156] width 544 height 312
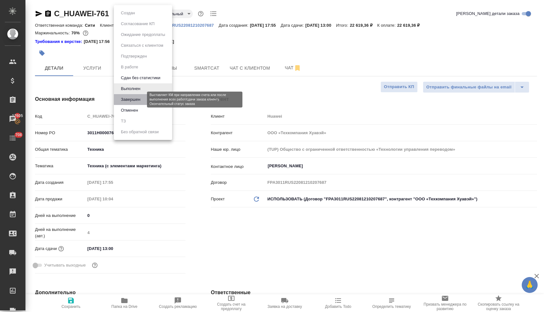
click at [136, 101] on button "Завершен" at bounding box center [130, 99] width 23 height 7
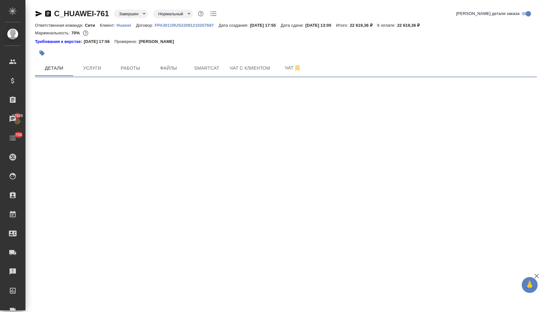
select select "RU"
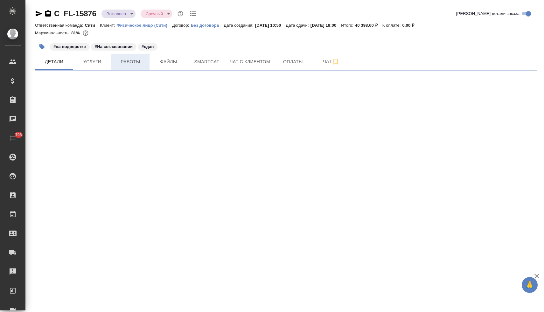
click at [138, 61] on span "Работы" at bounding box center [130, 62] width 31 height 8
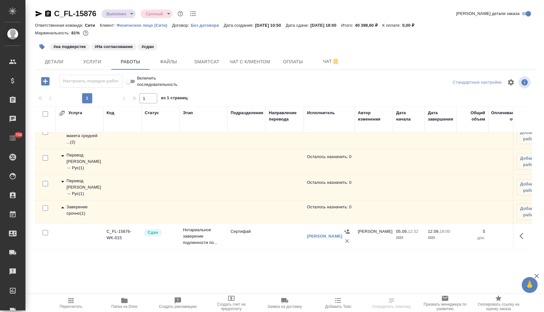
scroll to position [21, 0]
click at [82, 178] on div "Перевод [PERSON_NAME] → Рус ( 1 )" at bounding box center [79, 187] width 41 height 19
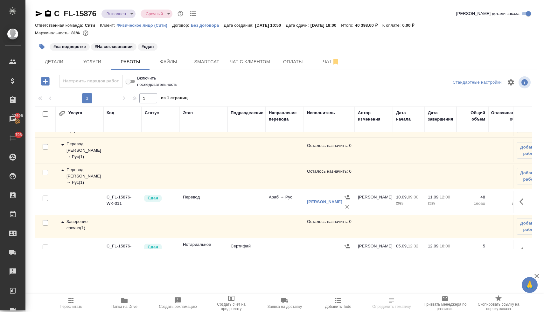
click at [81, 159] on div "Перевод [PERSON_NAME] → Рус ( 1 )" at bounding box center [79, 150] width 41 height 19
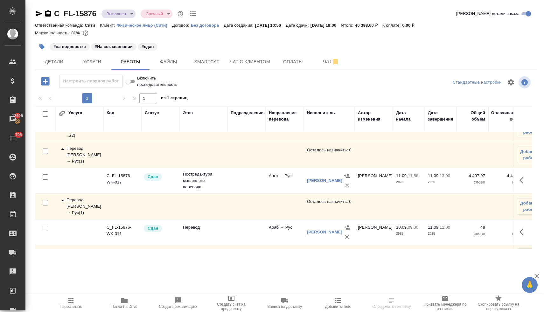
scroll to position [0, 0]
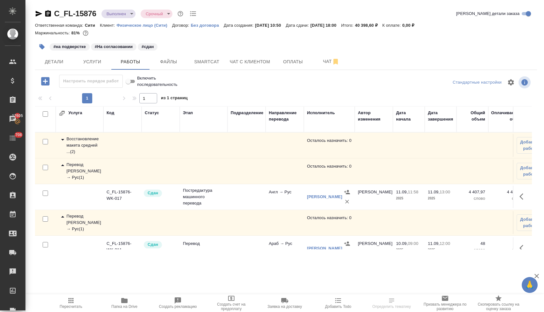
click at [84, 144] on div "Восстановление макета средней ... ( 2 )" at bounding box center [79, 145] width 41 height 19
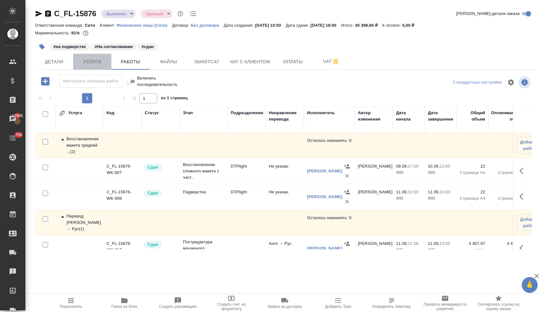
click at [89, 63] on span "Услуги" at bounding box center [92, 62] width 31 height 8
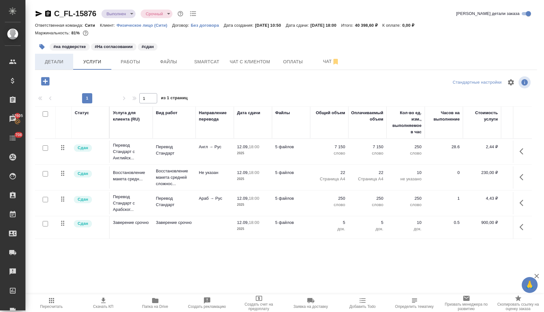
click at [59, 62] on span "Детали" at bounding box center [54, 62] width 31 height 8
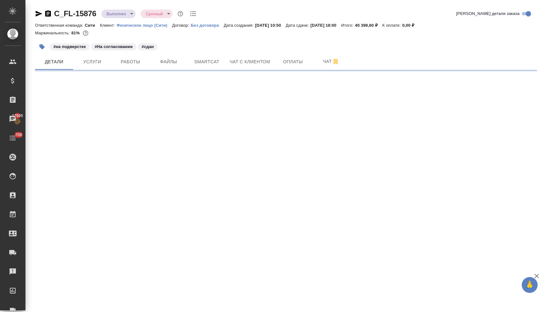
select select "RU"
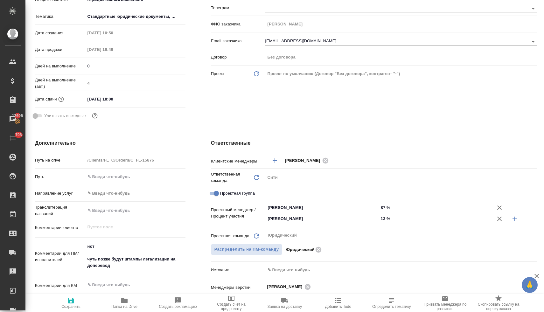
scroll to position [175, 0]
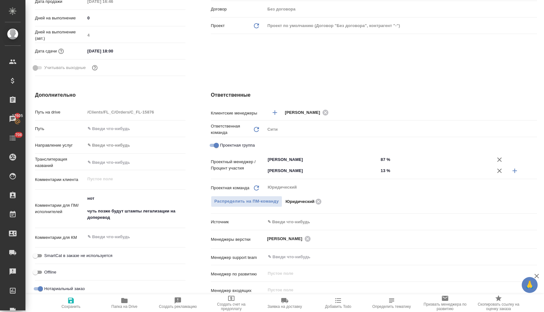
type textarea "x"
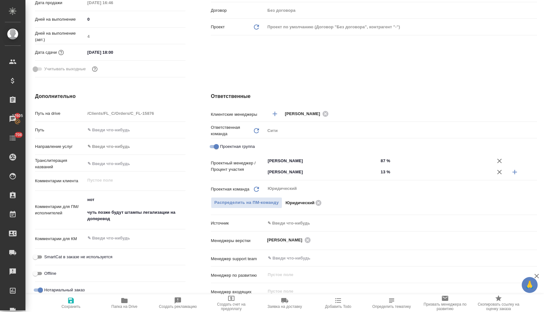
scroll to position [0, 0]
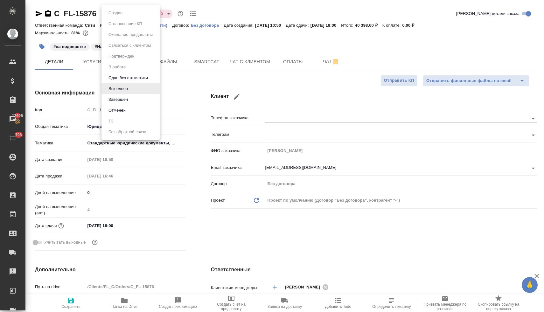
click at [121, 15] on body "🙏 .cls-1 fill:#fff; AWATERA [PERSON_NAME] Спецификации Заказы 17605 Чаты 708 To…" at bounding box center [272, 156] width 544 height 312
click at [136, 103] on li "Завершен" at bounding box center [131, 99] width 58 height 11
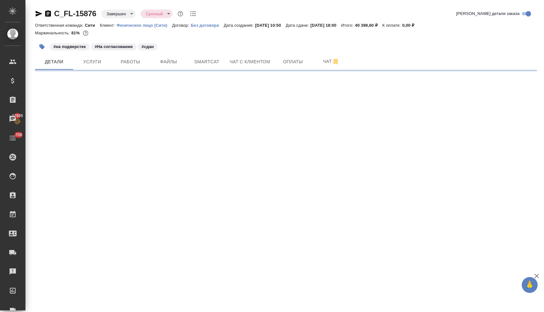
select select "RU"
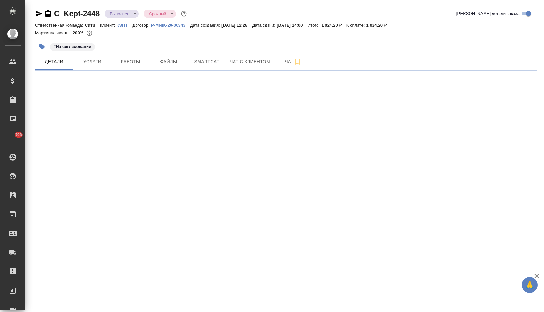
select select "RU"
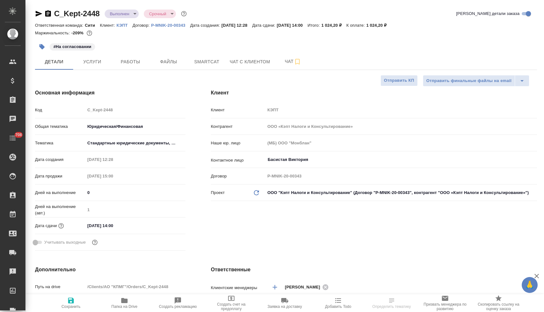
type textarea "x"
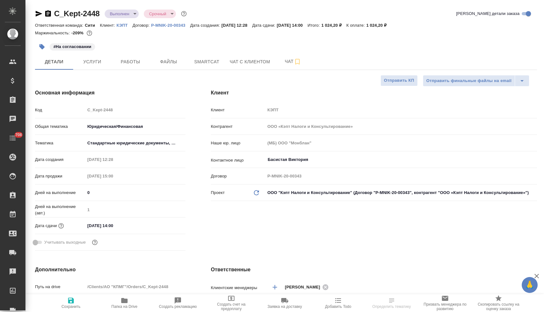
type textarea "x"
click at [97, 61] on span "Услуги" at bounding box center [92, 62] width 31 height 8
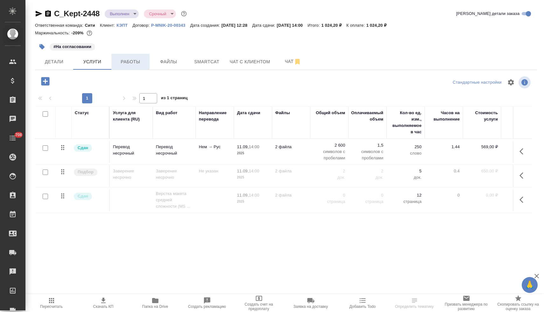
click at [127, 63] on span "Работы" at bounding box center [130, 62] width 31 height 8
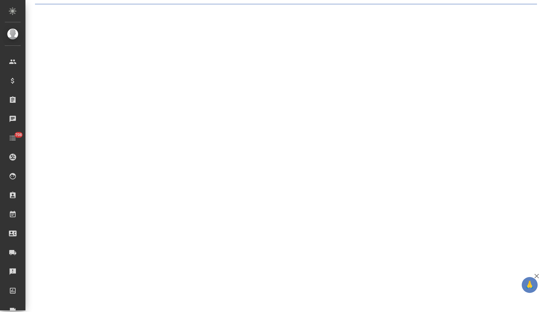
select select "RU"
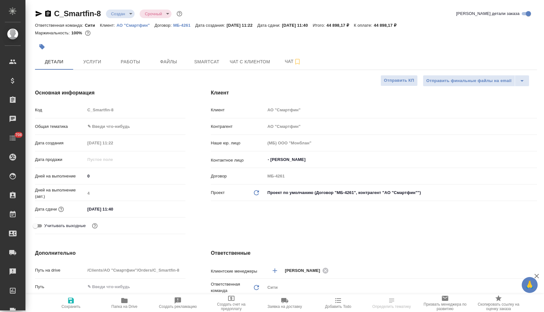
type textarea "x"
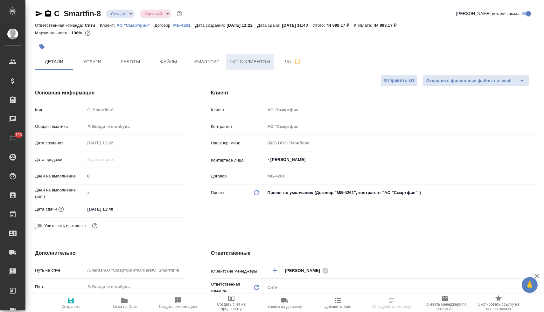
type textarea "x"
click at [252, 65] on span "Чат с клиентом" at bounding box center [250, 62] width 40 height 8
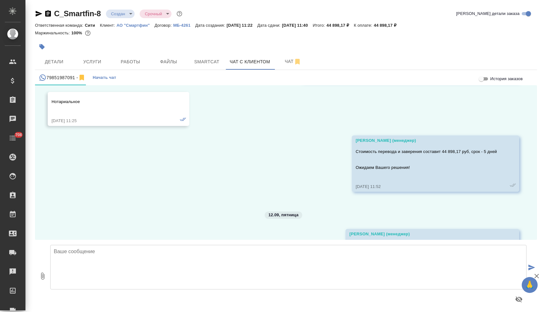
scroll to position [3130, 0]
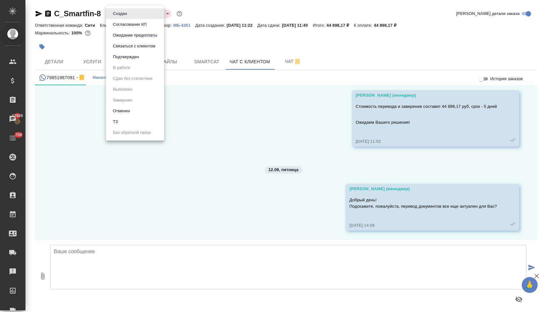
click at [127, 12] on body "🙏 .cls-1 fill:#fff; AWATERA [PERSON_NAME] Спецификации Заказы 17605 Чаты 708 To…" at bounding box center [272, 156] width 544 height 312
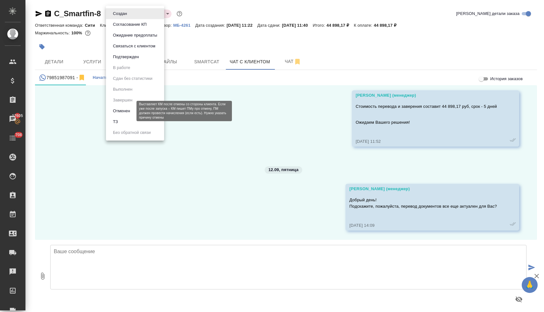
click at [132, 114] on button "Отменен" at bounding box center [121, 111] width 21 height 7
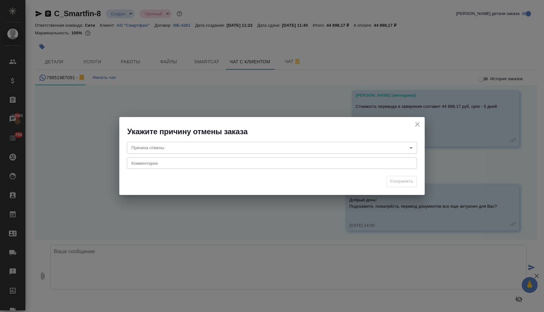
click at [193, 150] on body "🙏 .cls-1 fill:#fff; AWATERA [PERSON_NAME] Спецификации Заказы 17605 Чаты 708 To…" at bounding box center [272, 156] width 544 height 312
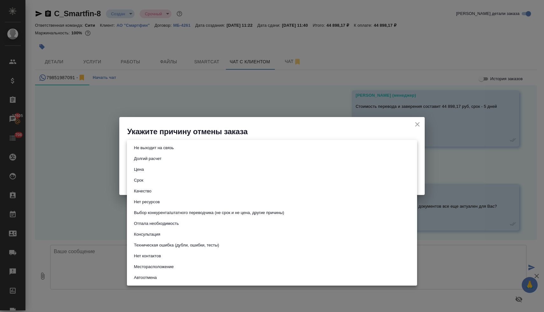
click at [184, 152] on li "Не выходит на связь" at bounding box center [272, 148] width 290 height 11
type input "stopContacting"
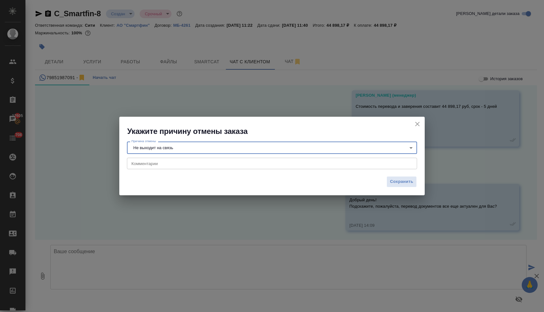
click at [237, 167] on div "x Комментарии" at bounding box center [272, 163] width 290 height 11
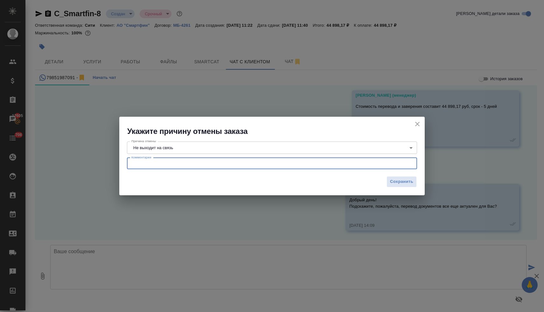
type textarea "-"
type textarea "не отвечает"
click at [407, 183] on span "Сохранить" at bounding box center [401, 181] width 23 height 7
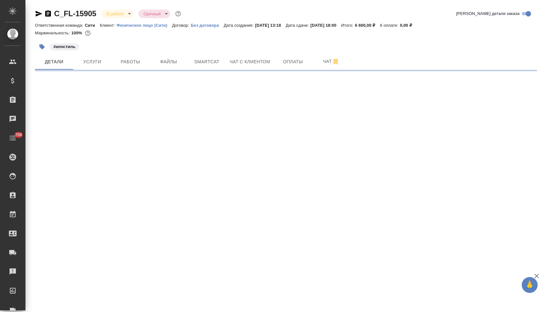
select select "RU"
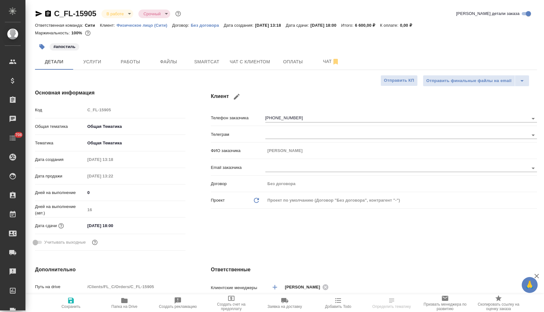
type textarea "x"
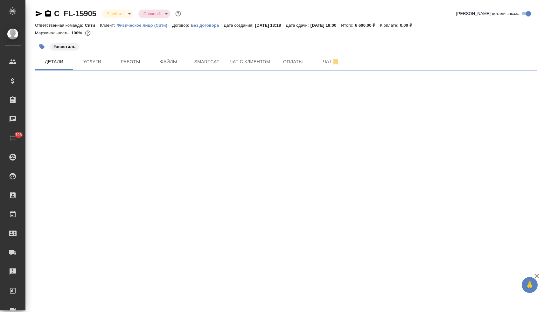
select select "RU"
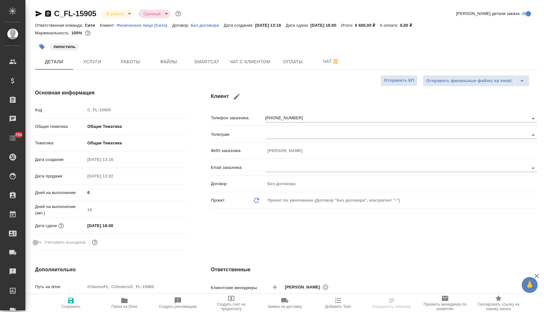
type textarea "x"
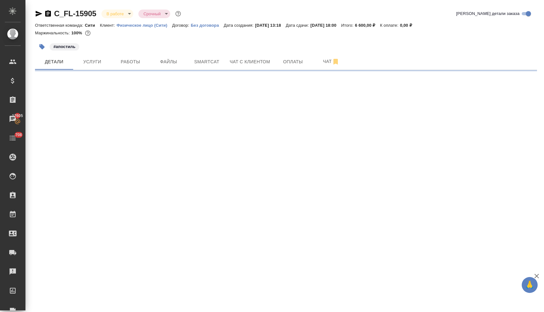
select select "RU"
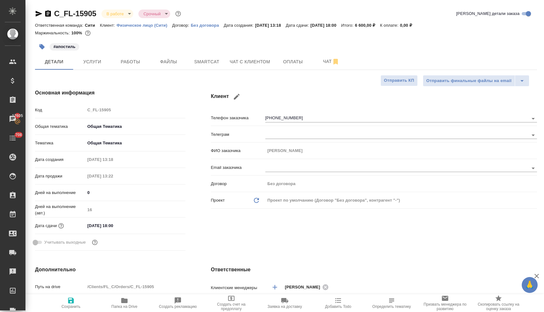
type textarea "x"
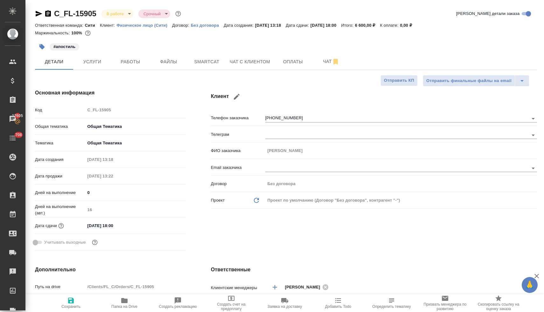
type textarea "x"
